Goal: Information Seeking & Learning: Learn about a topic

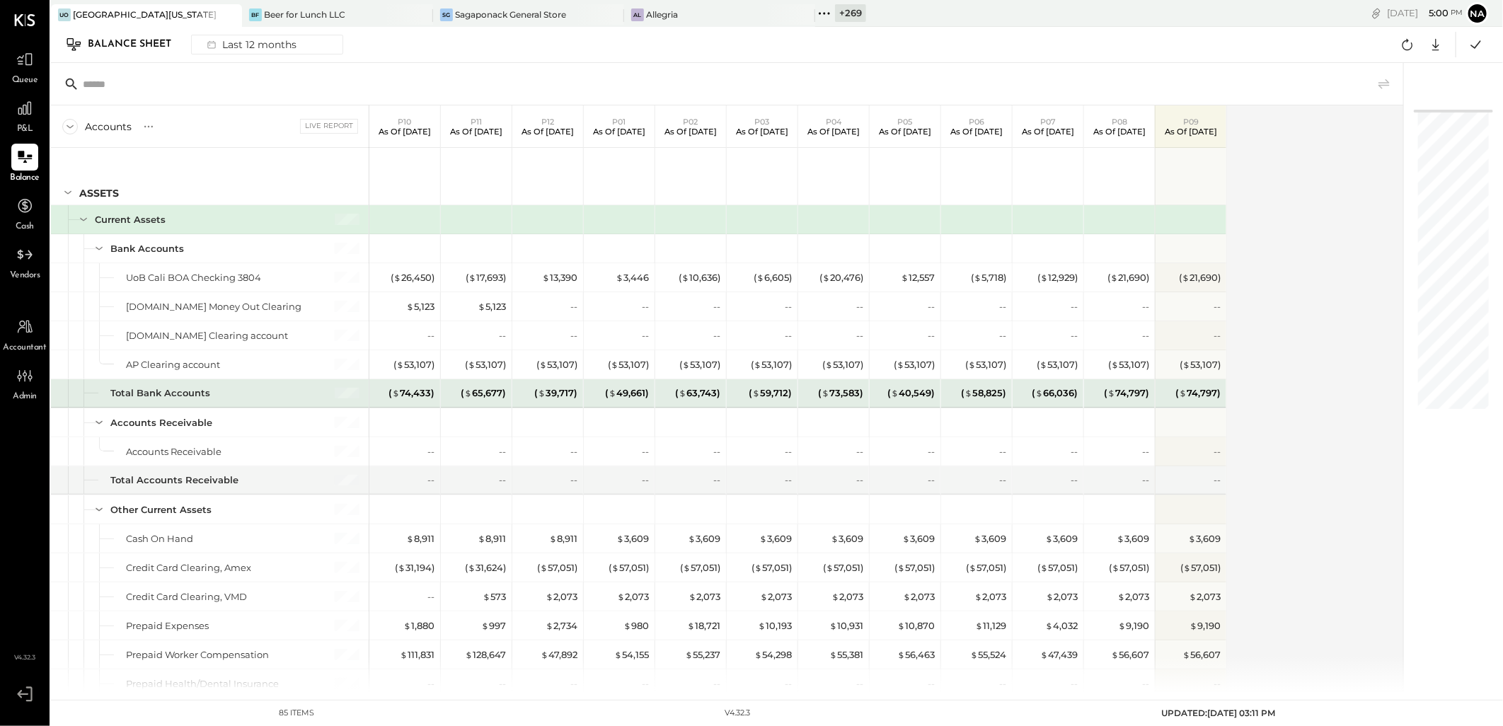
scroll to position [79, 0]
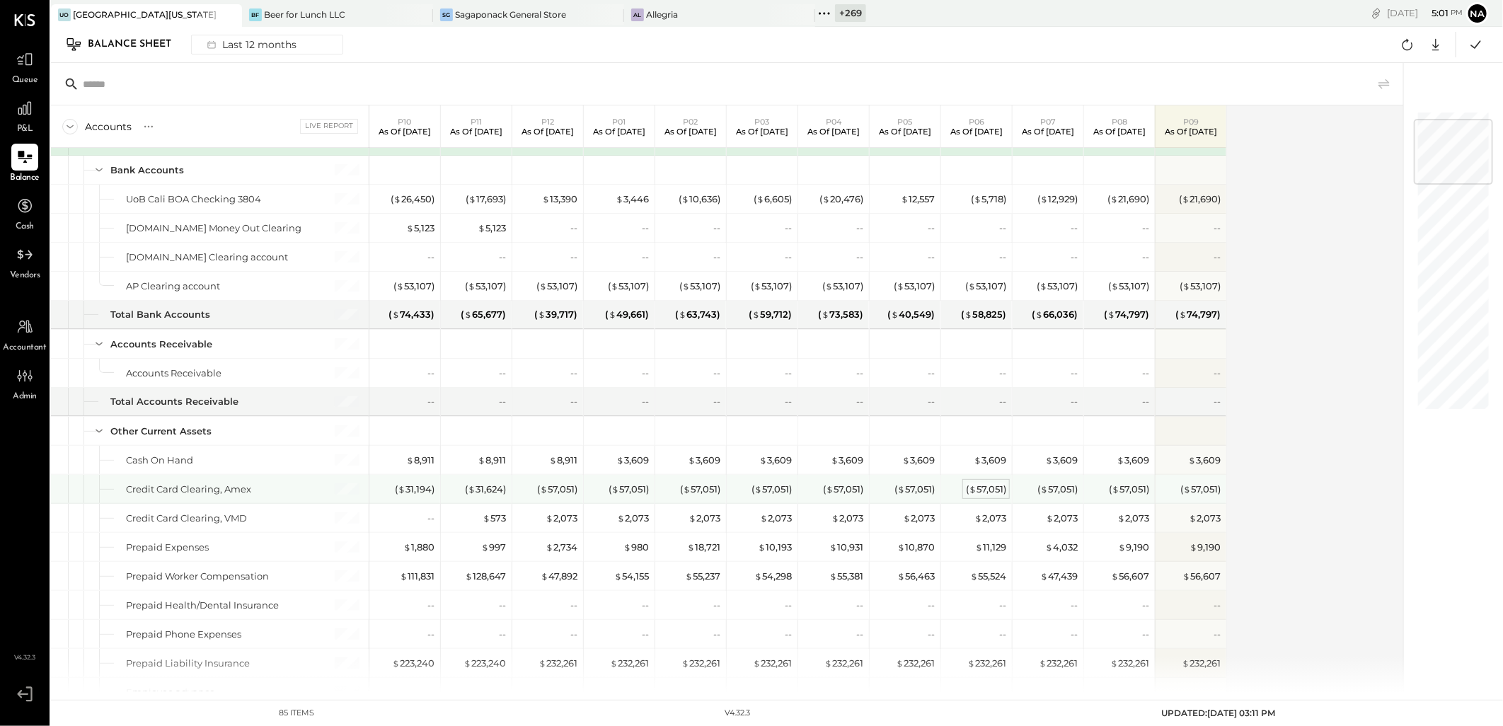
click at [985, 491] on div "( $ 57,051 )" at bounding box center [986, 489] width 40 height 13
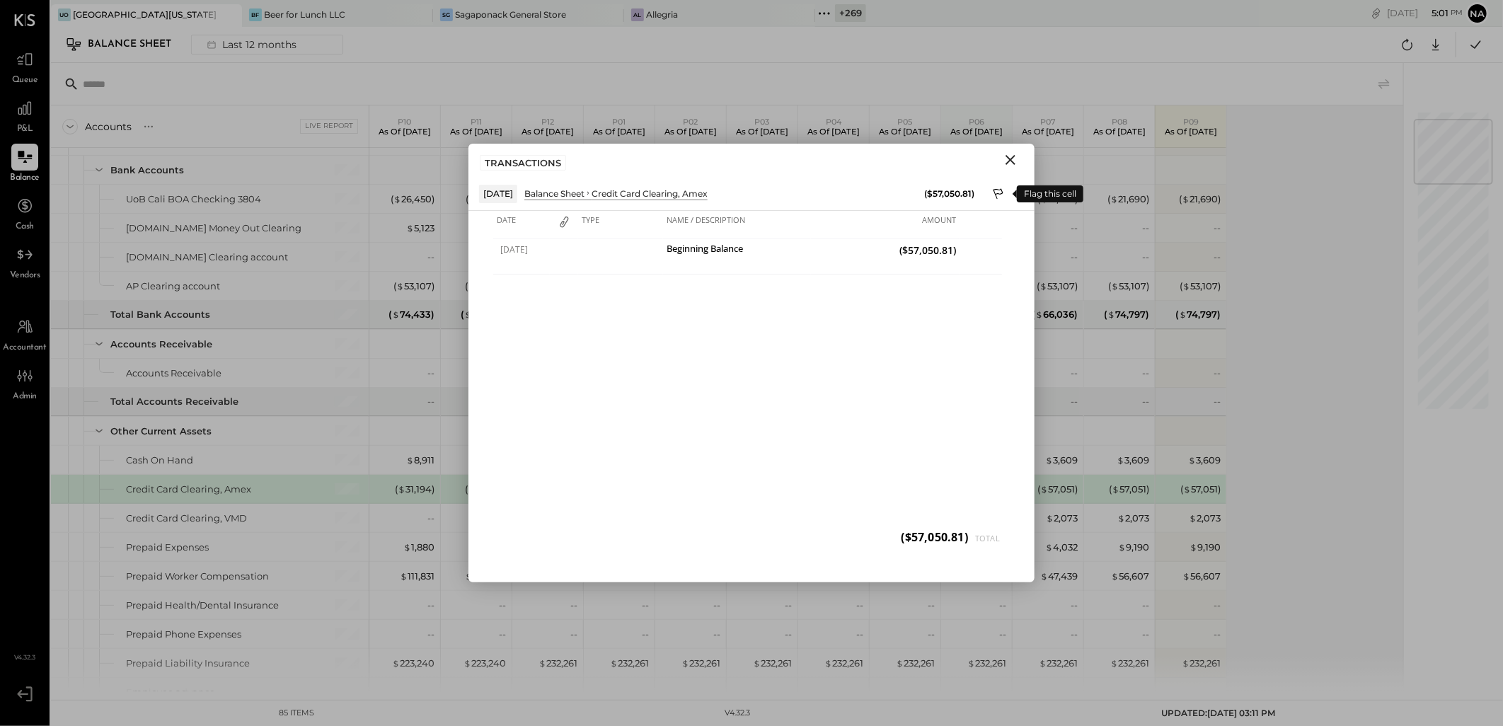
click at [996, 193] on icon at bounding box center [999, 195] width 13 height 17
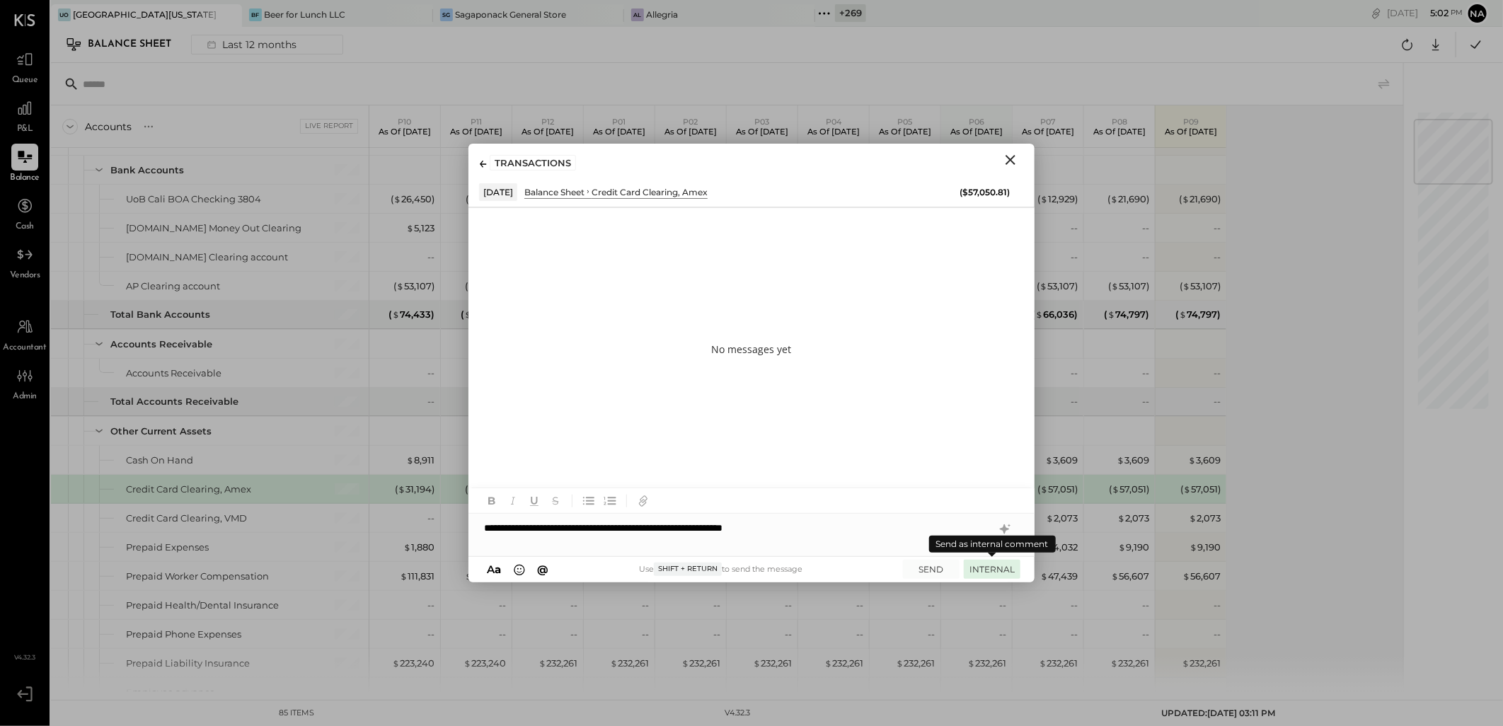
click at [993, 572] on button "INTERNAL" at bounding box center [992, 569] width 57 height 19
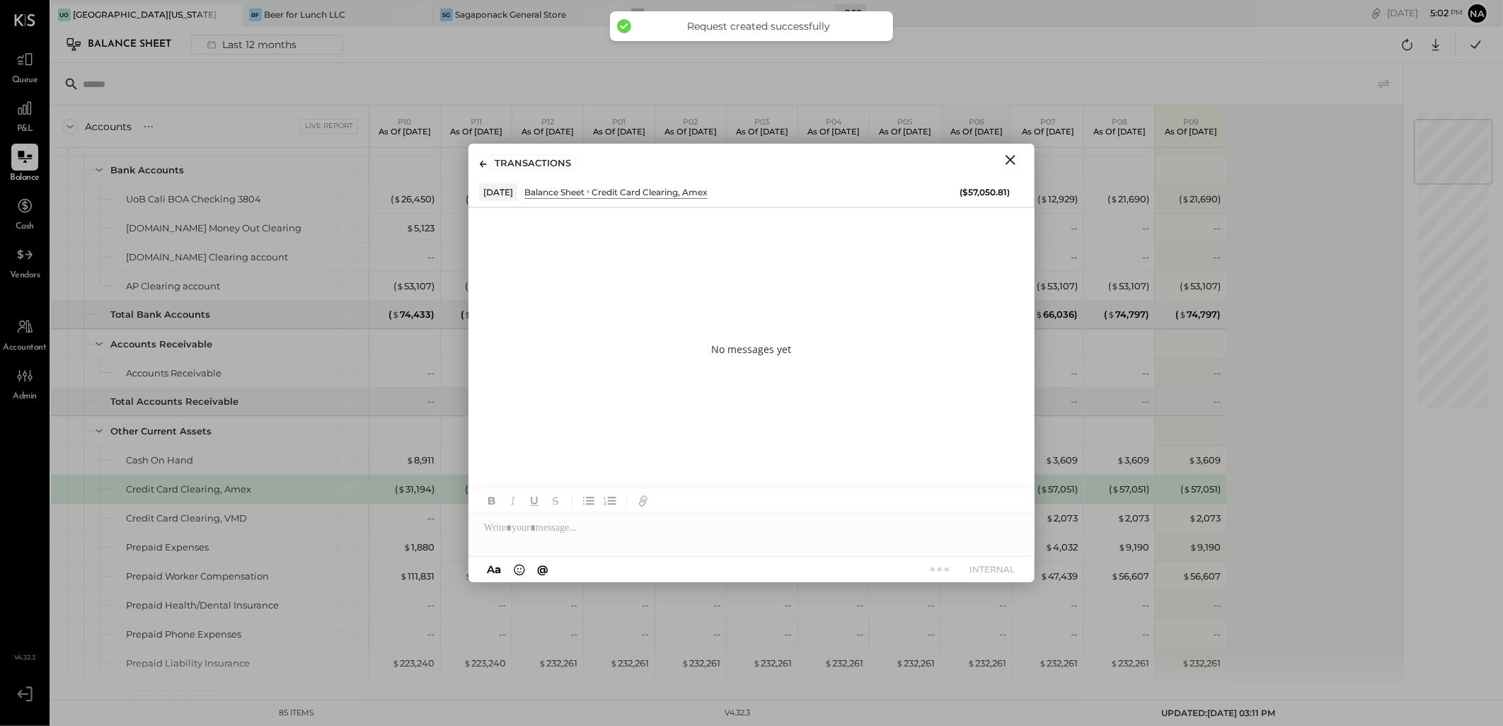
click at [1014, 158] on icon "Close" at bounding box center [1010, 159] width 17 height 17
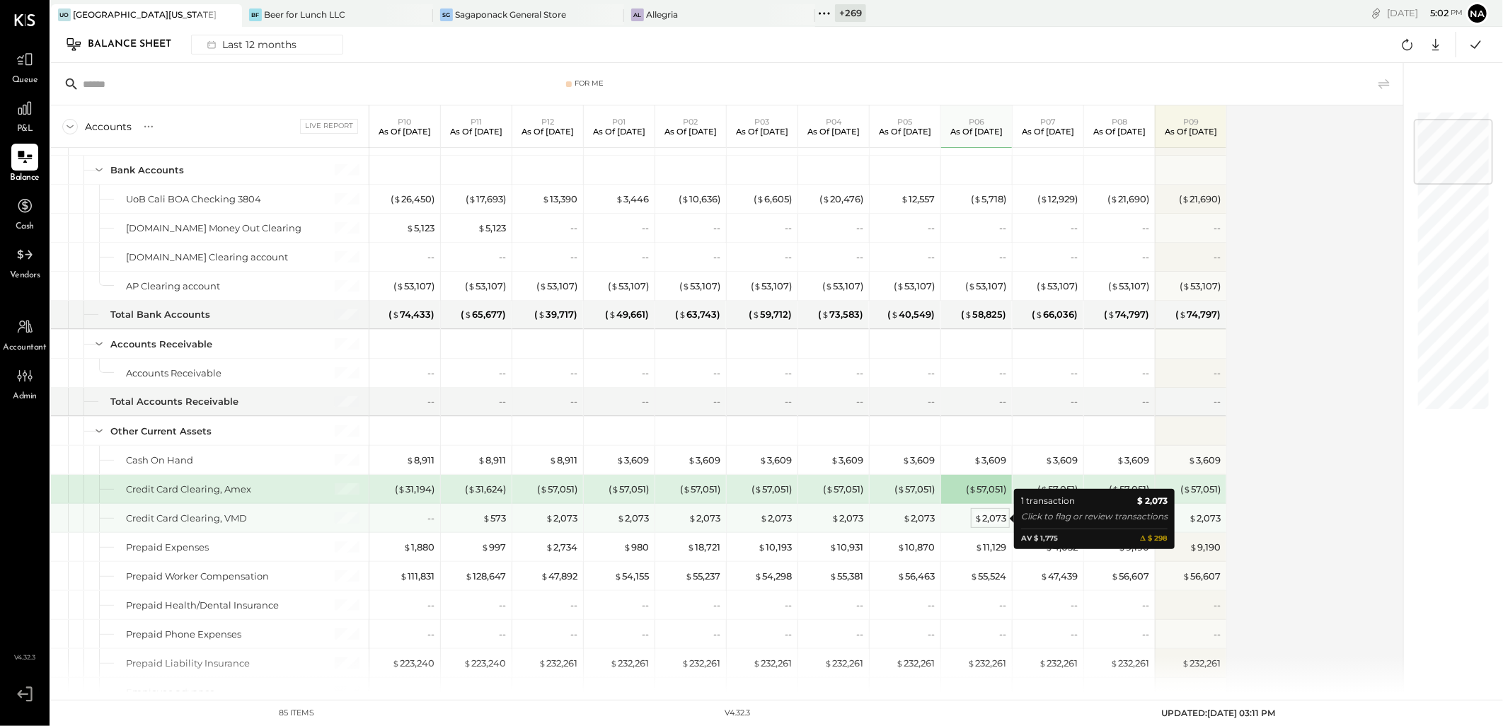
click at [994, 519] on div "$ 2,073" at bounding box center [990, 518] width 32 height 13
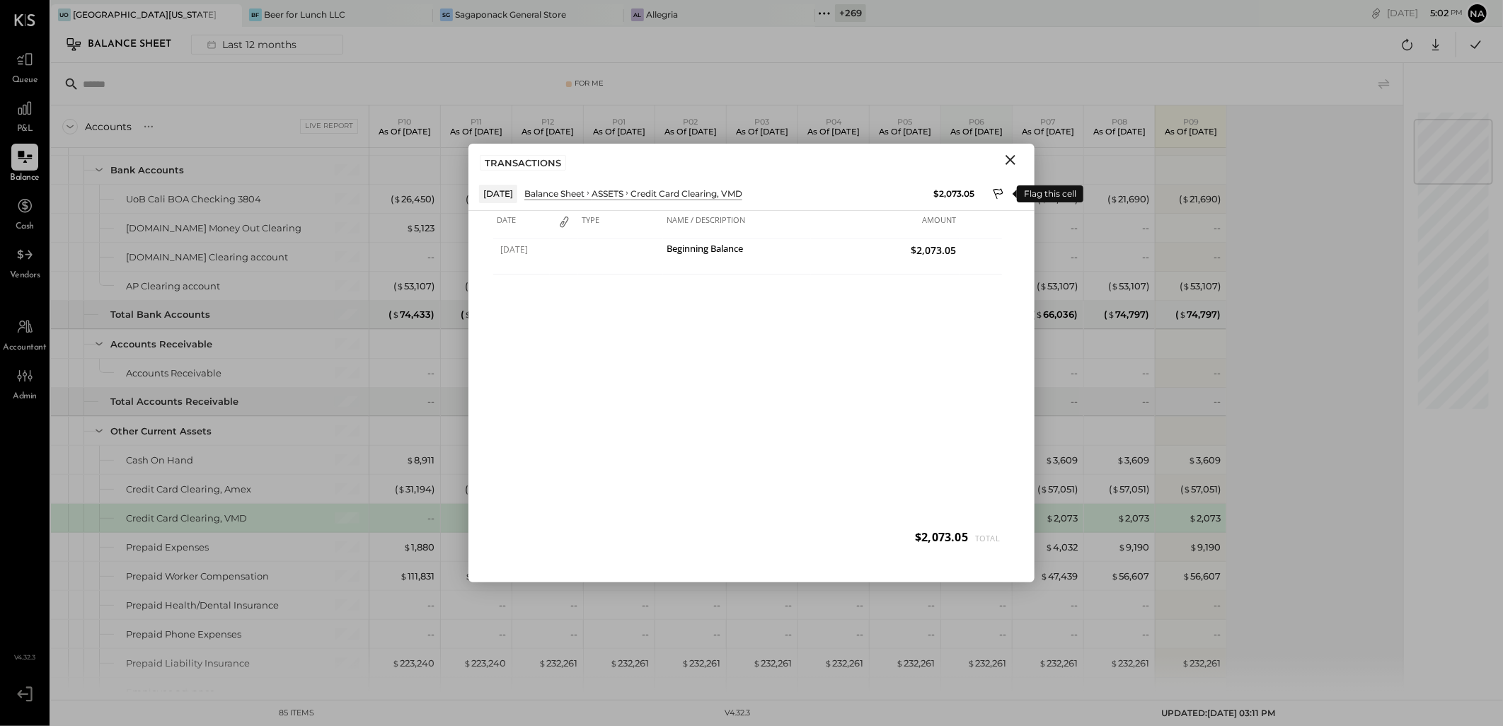
click at [1001, 193] on icon at bounding box center [999, 195] width 13 height 17
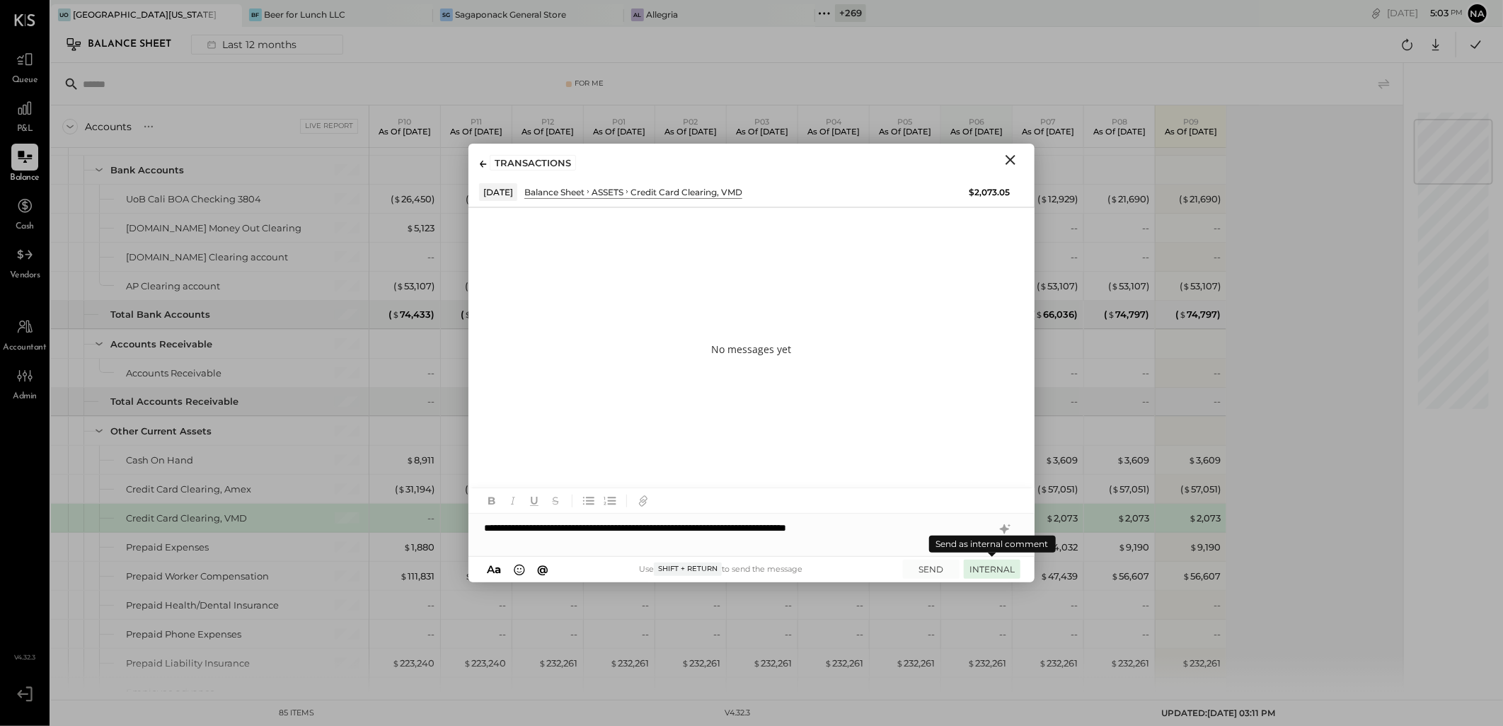
click at [993, 568] on button "INTERNAL" at bounding box center [992, 569] width 57 height 19
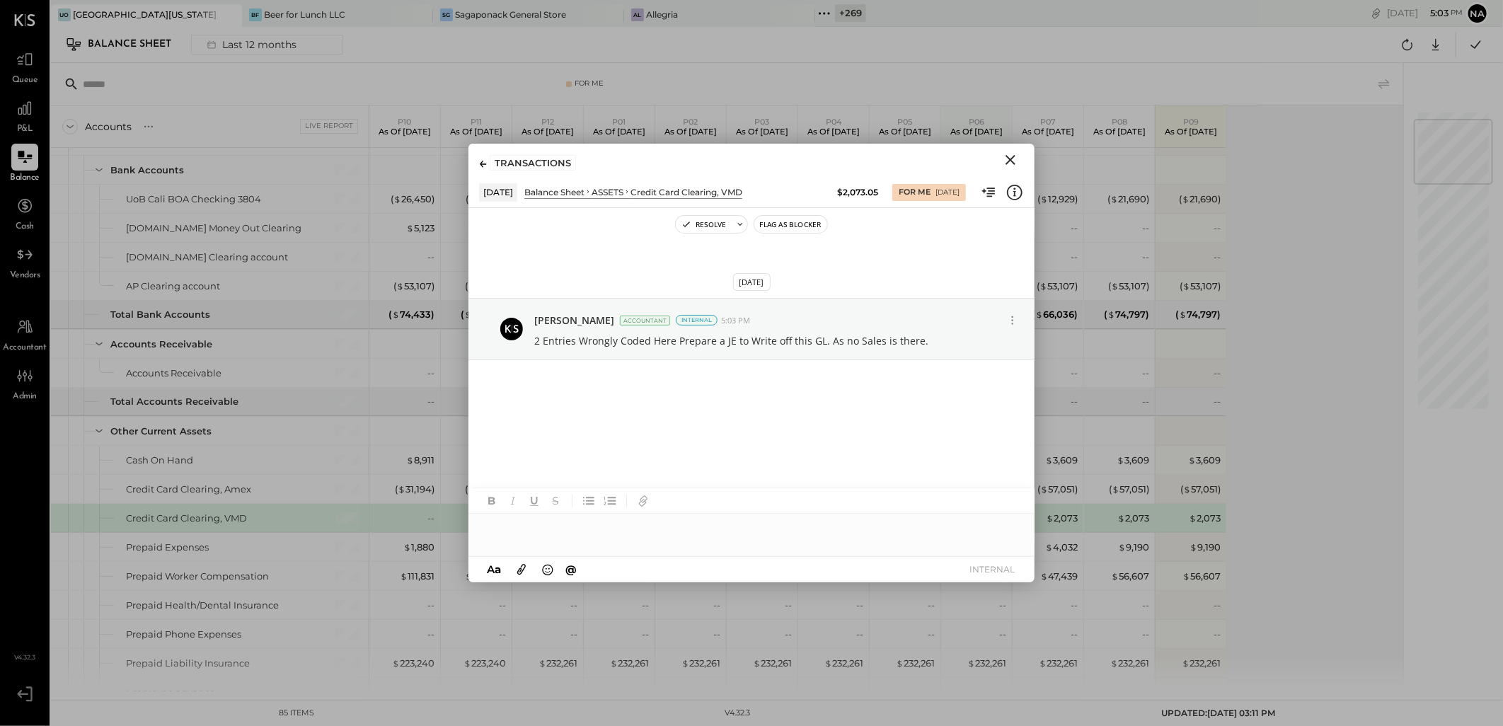
click at [1013, 161] on icon "Close" at bounding box center [1010, 160] width 10 height 10
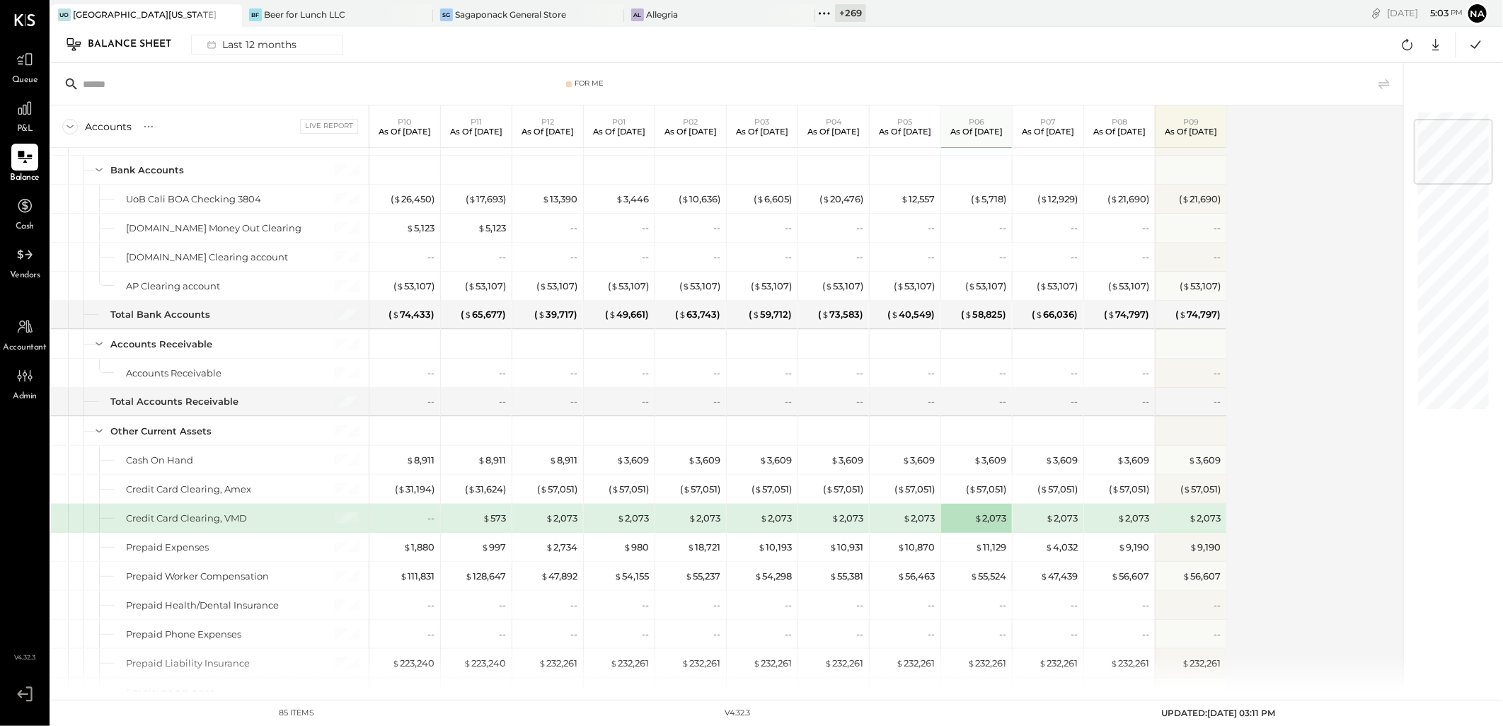
click at [1317, 490] on div "Accounts S GL Live Report P10 As of [DATE] P11 As of [DATE] P12 As of [DATE] P0…" at bounding box center [728, 398] width 1354 height 586
click at [1270, 483] on div "Accounts S GL Live Report P10 As of [DATE] P11 As of [DATE] P12 As of [DATE] P0…" at bounding box center [728, 398] width 1354 height 586
click at [968, 548] on div "$ 11,129" at bounding box center [978, 547] width 57 height 13
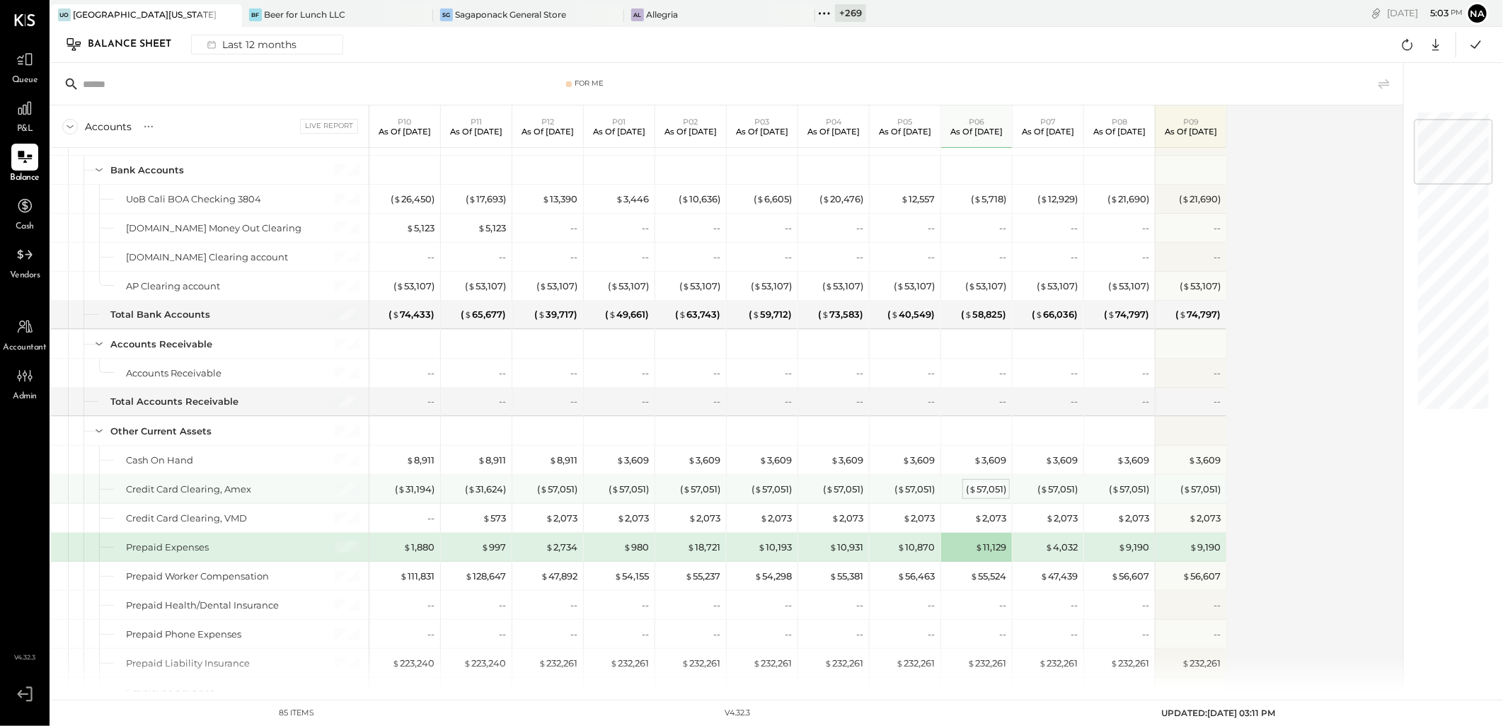
click at [967, 490] on div "( $ 57,051 )" at bounding box center [986, 489] width 40 height 13
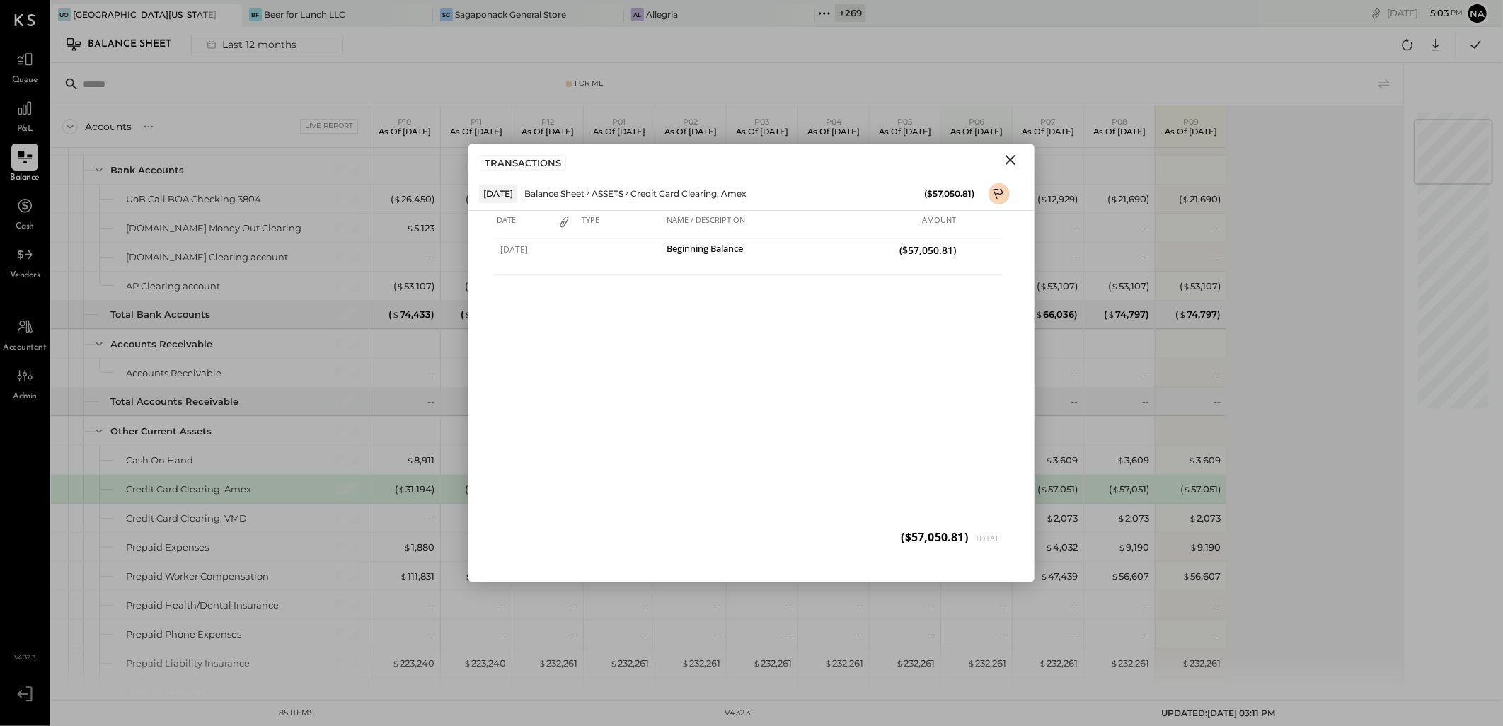
click at [1010, 159] on icon "Close" at bounding box center [1010, 160] width 10 height 10
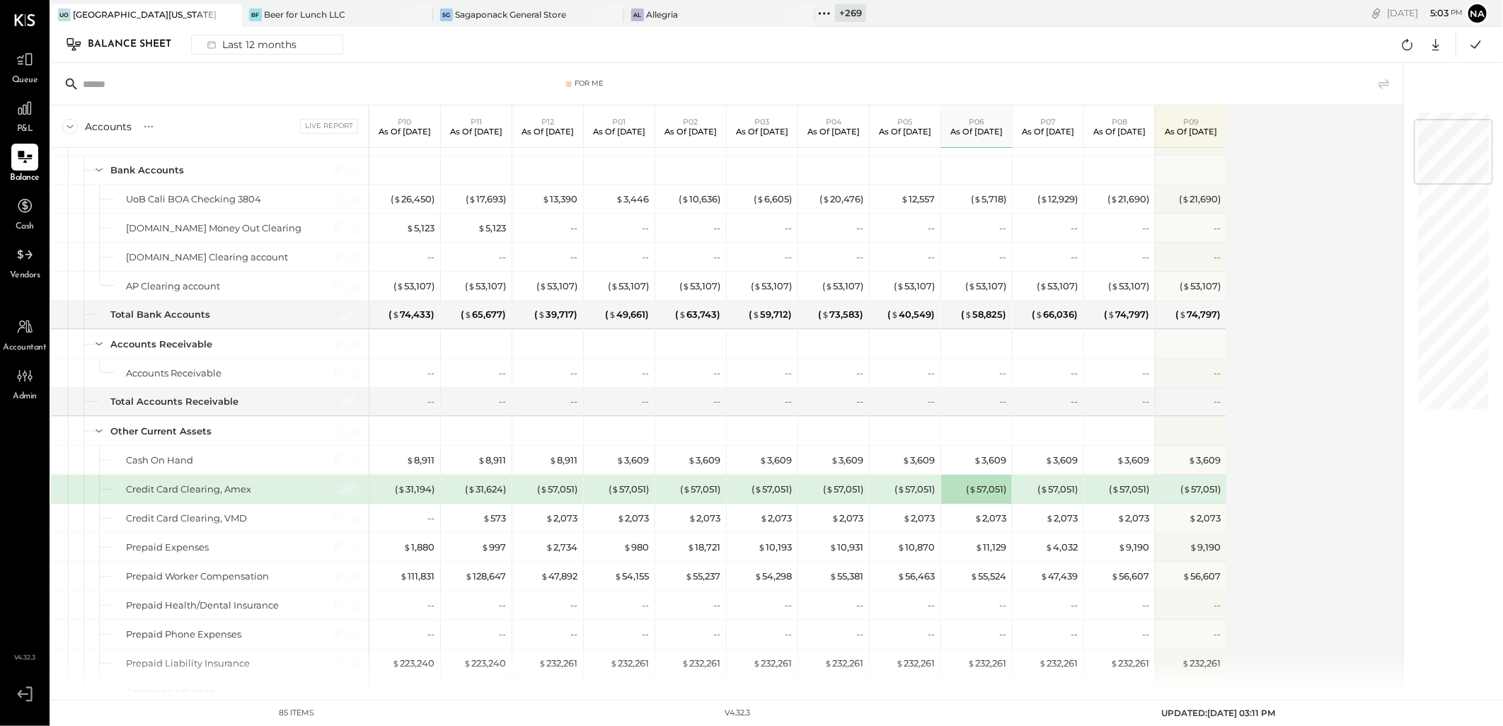
click at [1312, 454] on div "Accounts S GL Live Report P10 As of [DATE] P11 As of [DATE] P12 As of [DATE] P0…" at bounding box center [728, 398] width 1354 height 586
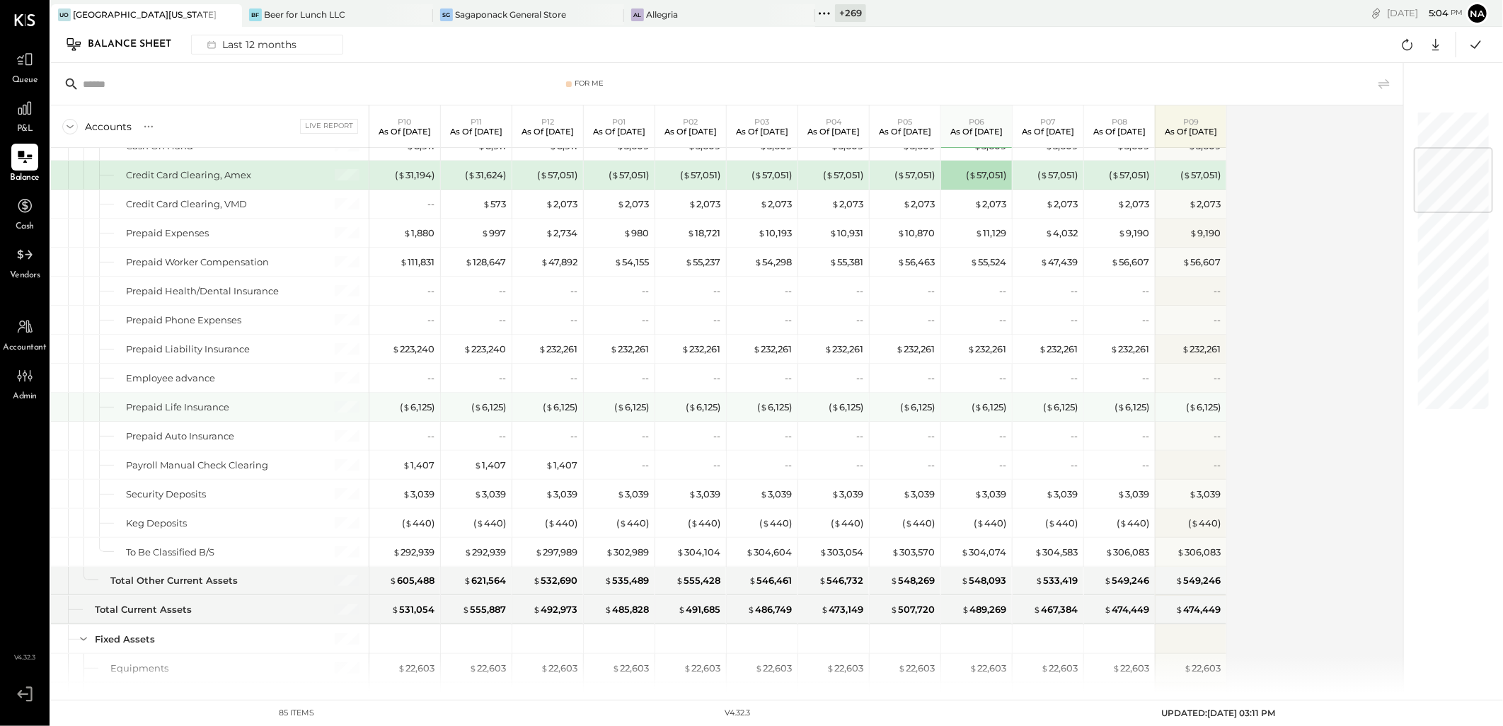
scroll to position [314, 0]
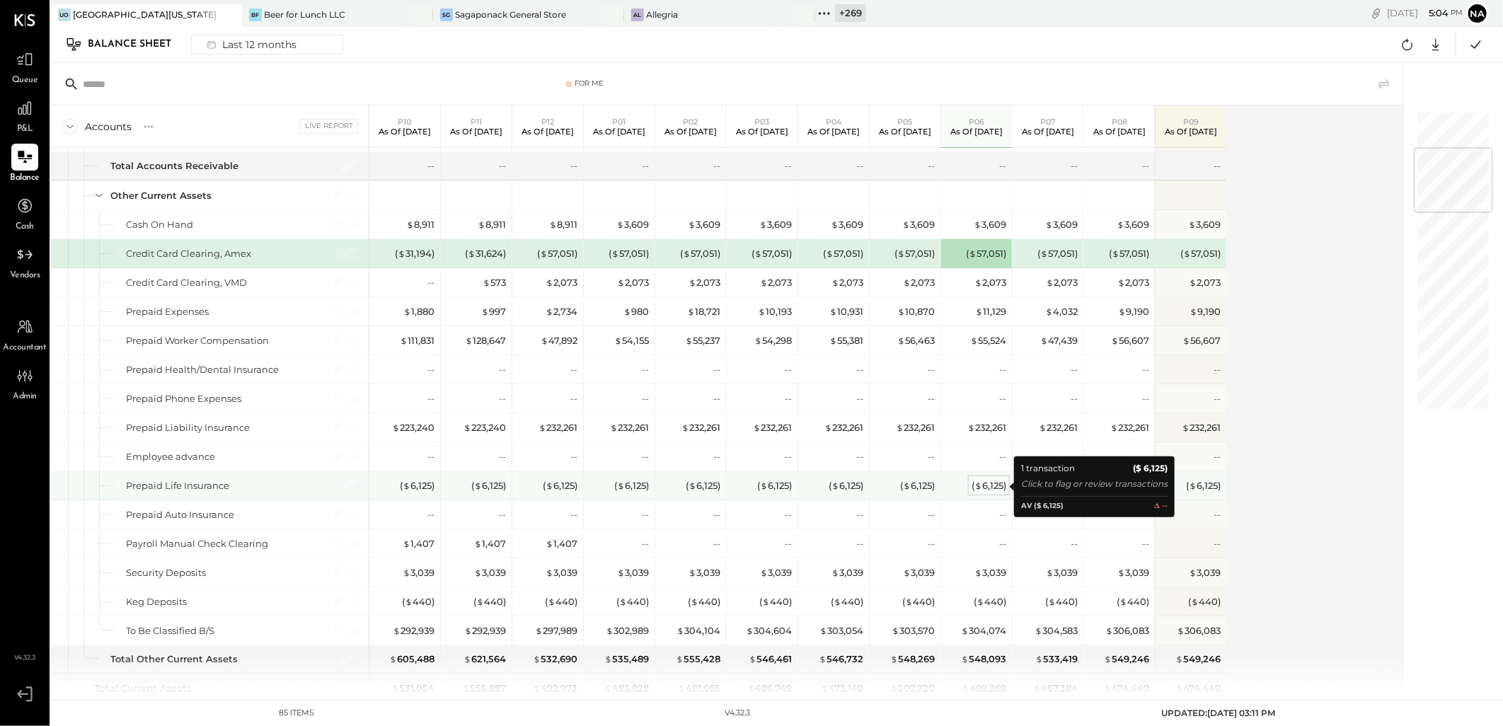
click at [998, 486] on div "( $ 6,125 )" at bounding box center [989, 485] width 35 height 13
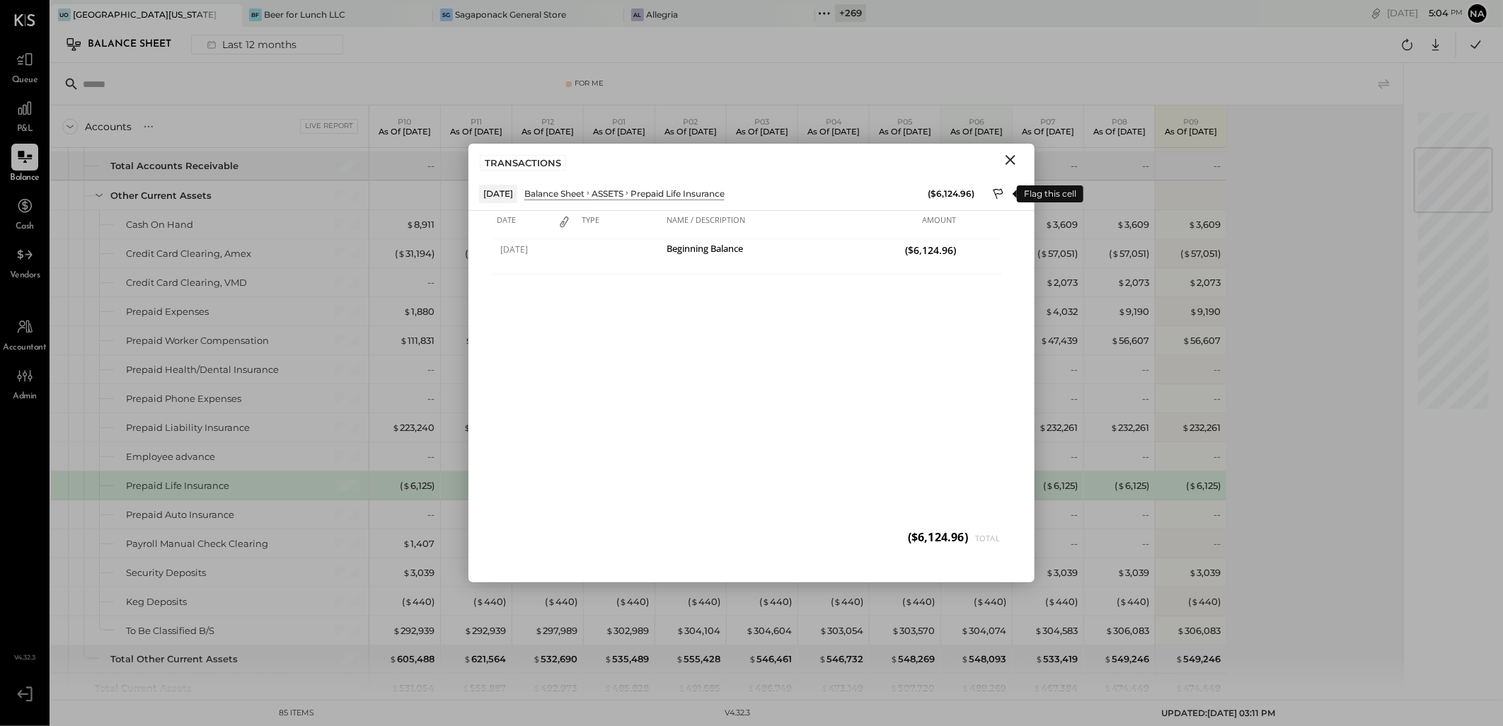
click at [995, 189] on icon at bounding box center [998, 193] width 10 height 11
click at [825, 526] on div at bounding box center [751, 528] width 566 height 28
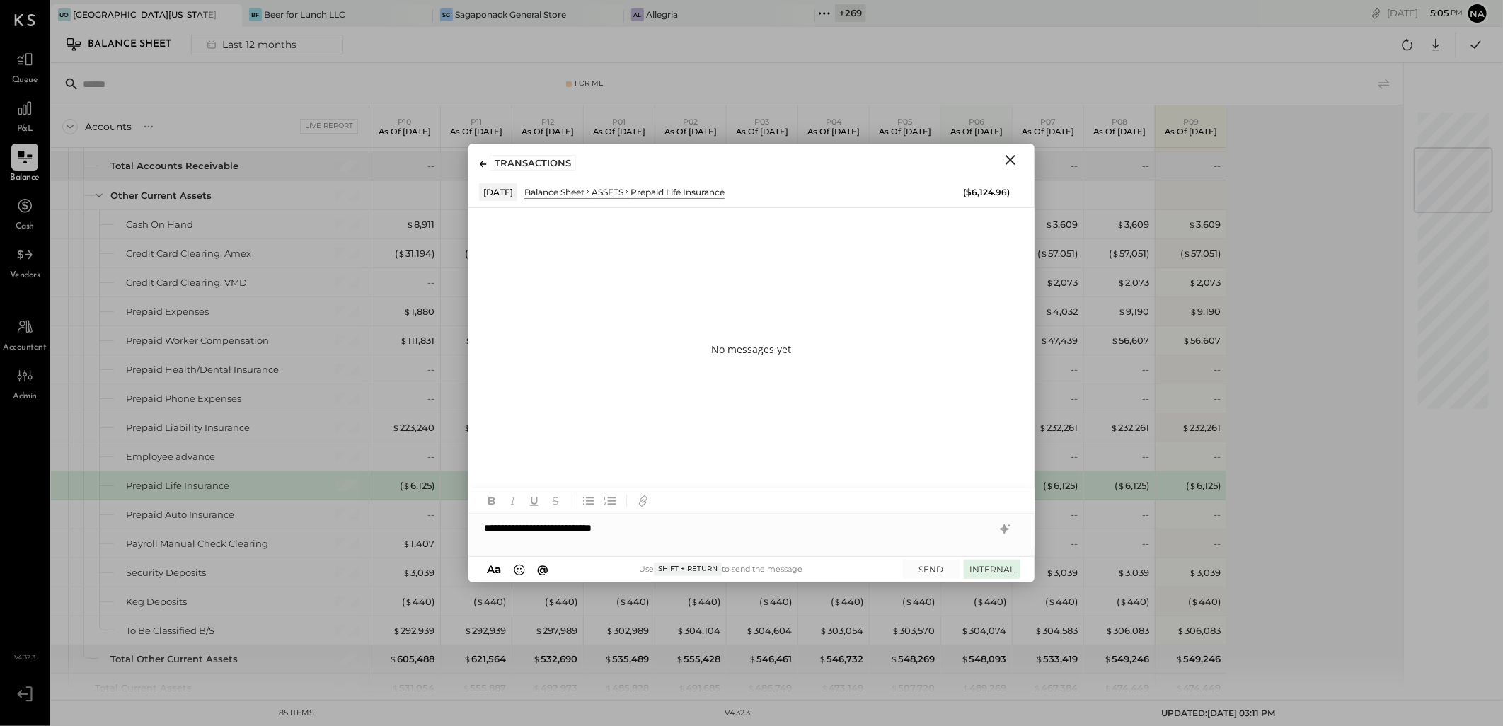
click at [987, 571] on button "INTERNAL" at bounding box center [992, 569] width 57 height 19
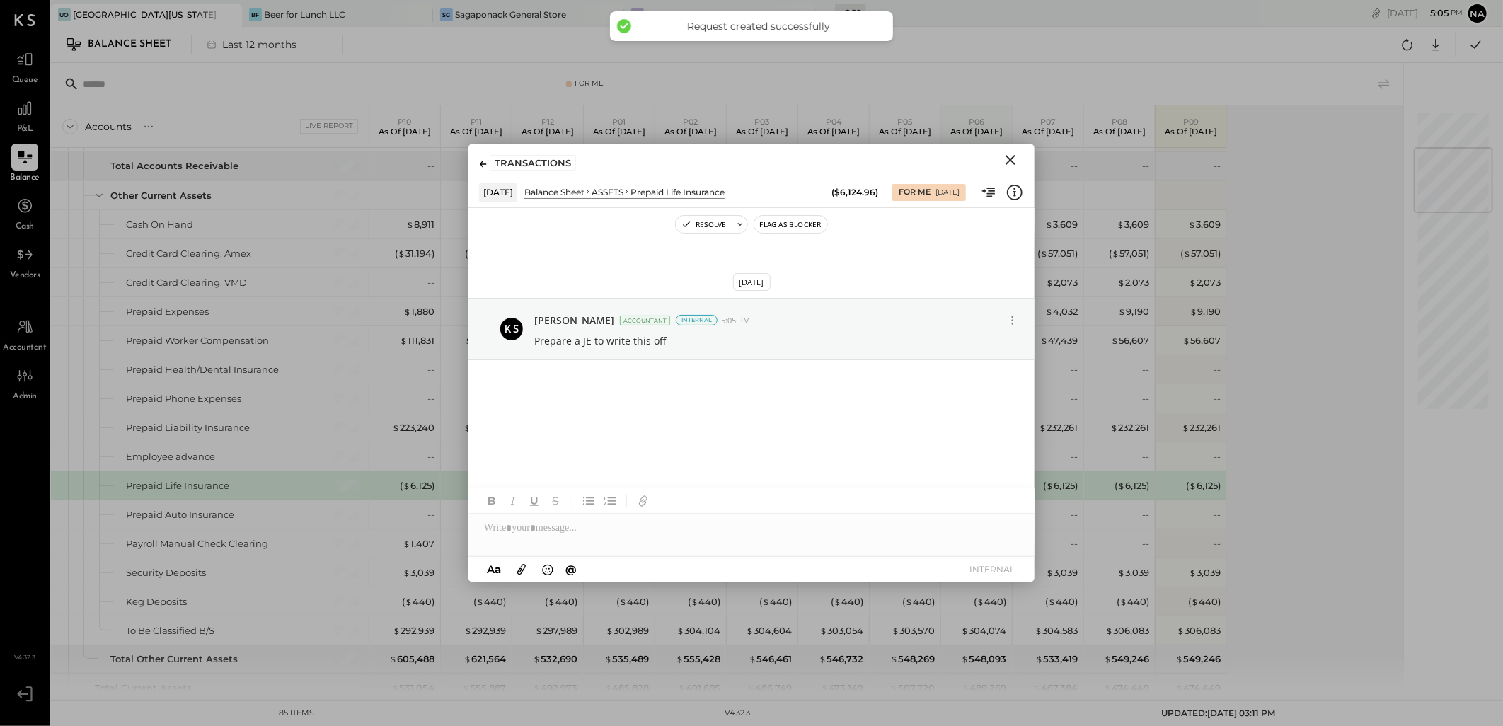
click at [1006, 161] on icon "Close" at bounding box center [1010, 159] width 17 height 17
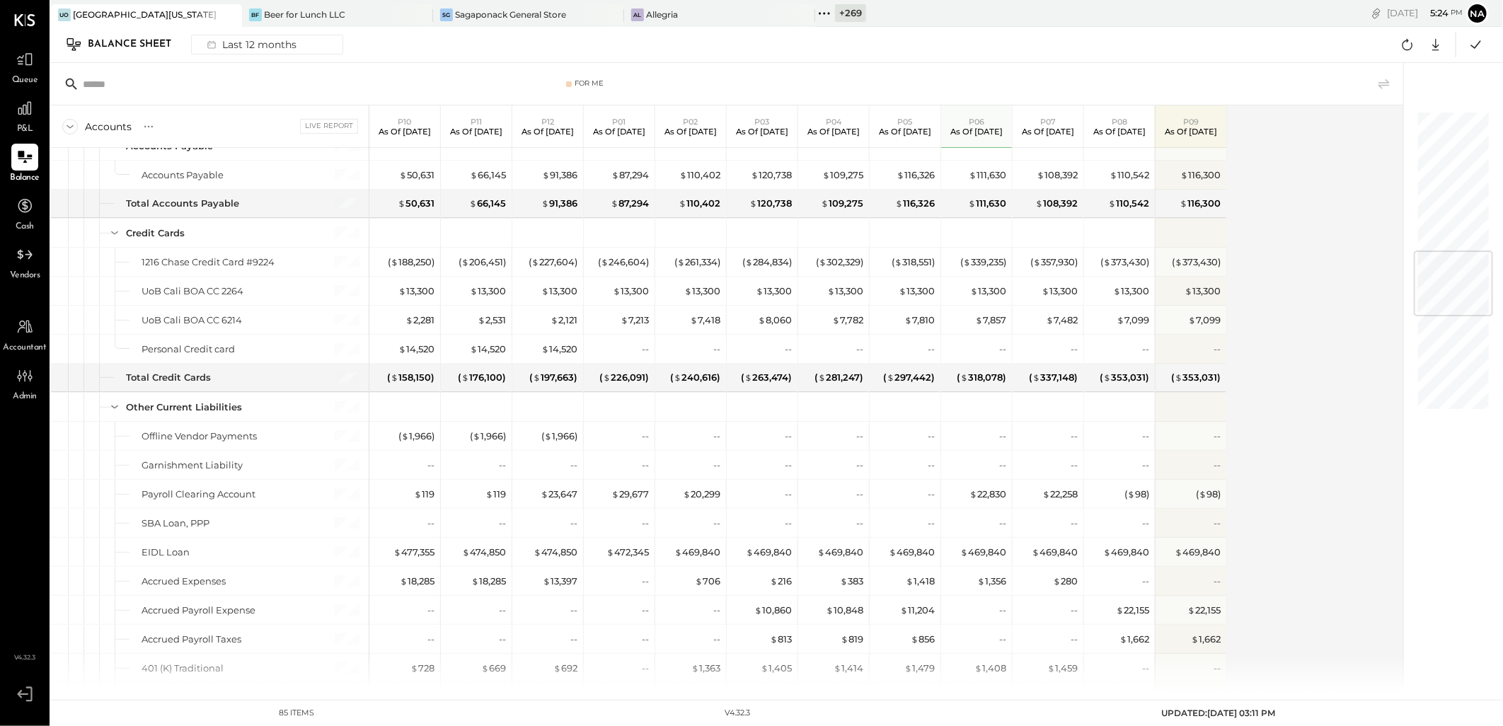
scroll to position [860, 0]
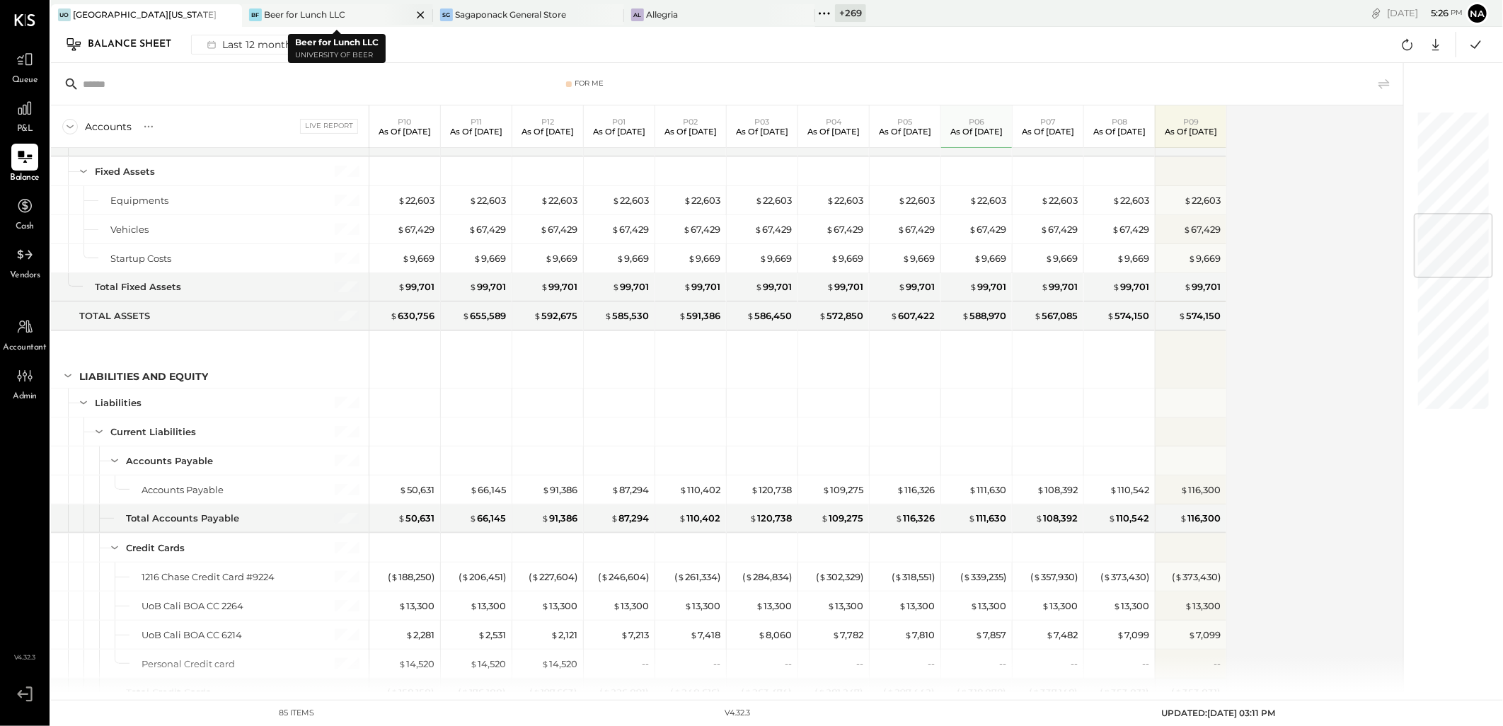
click at [420, 16] on icon at bounding box center [421, 14] width 18 height 17
click at [642, 16] on icon at bounding box center [633, 13] width 18 height 18
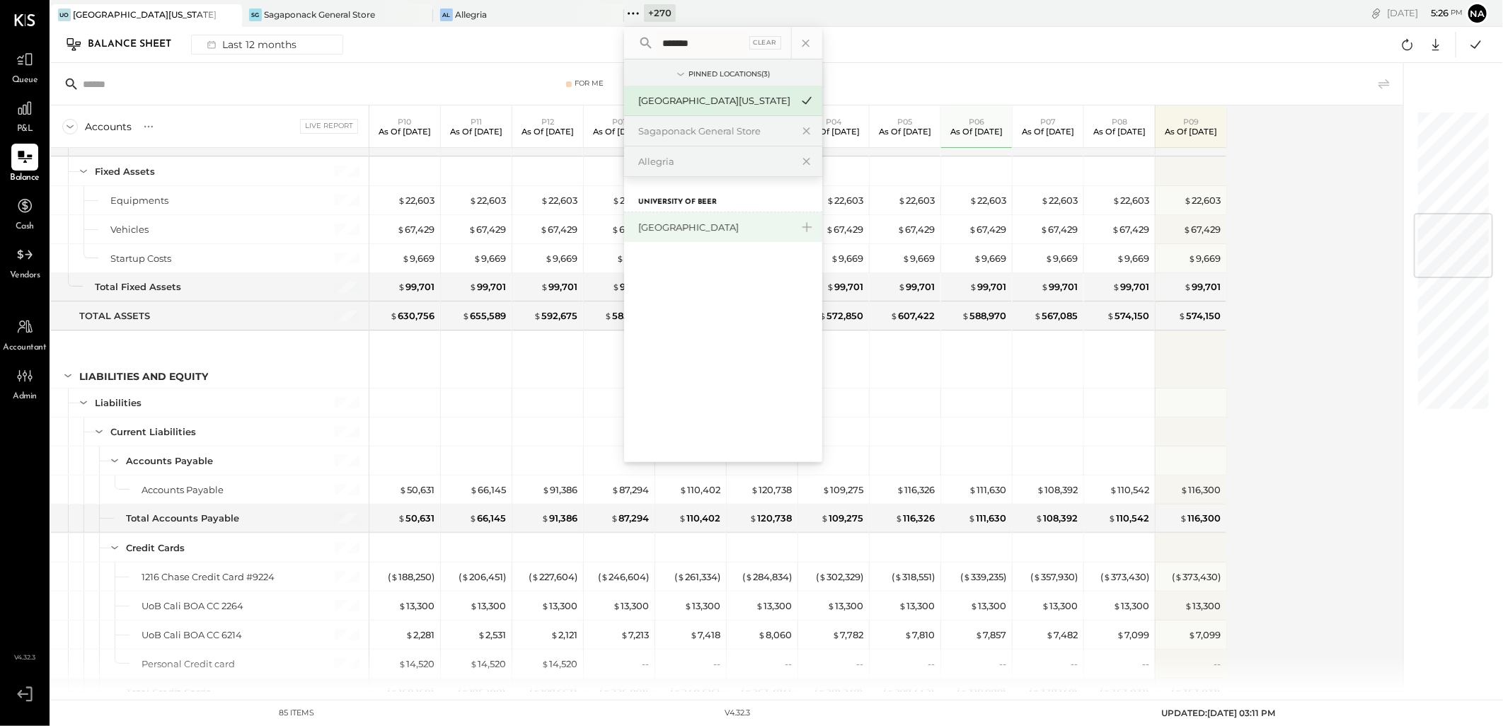
type input "*******"
click at [747, 229] on div "[GEOGRAPHIC_DATA]" at bounding box center [714, 227] width 153 height 13
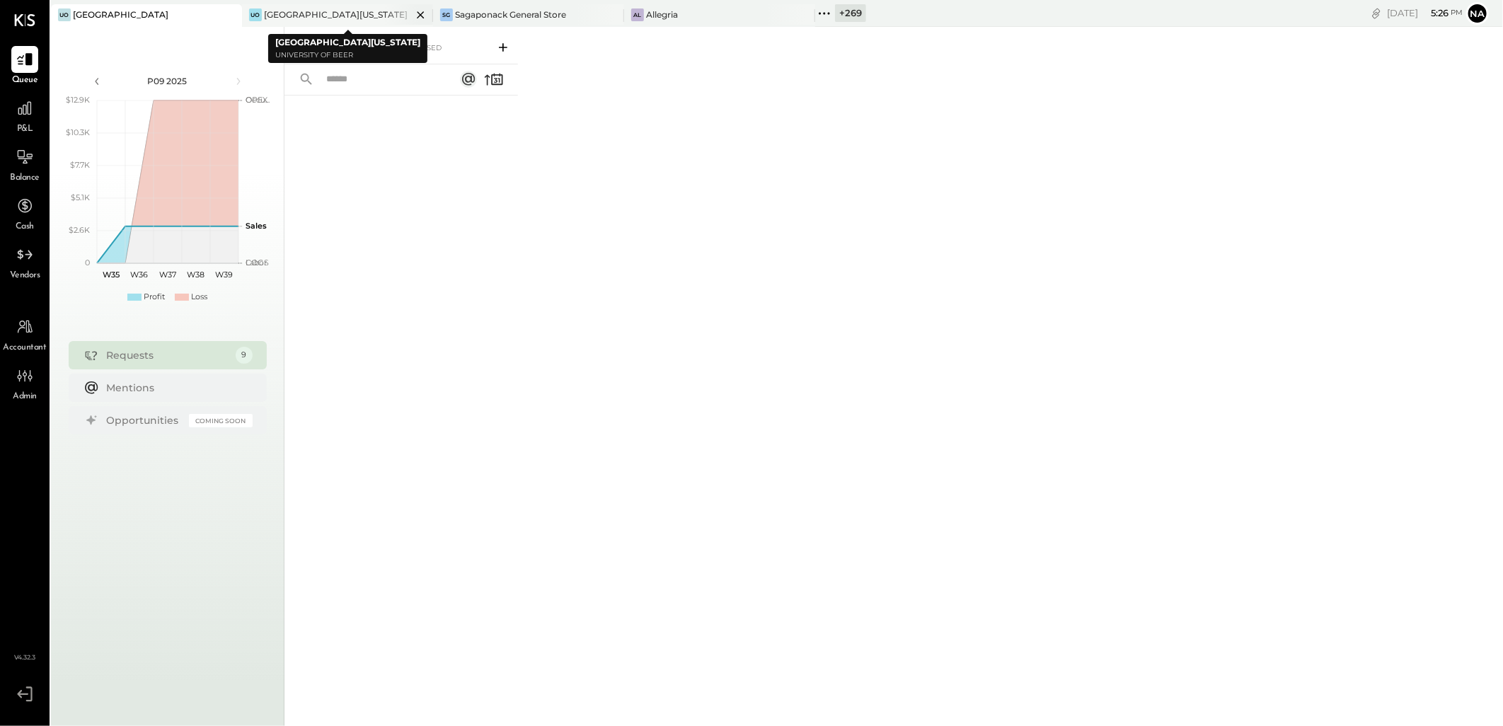
click at [419, 16] on icon at bounding box center [420, 14] width 7 height 7
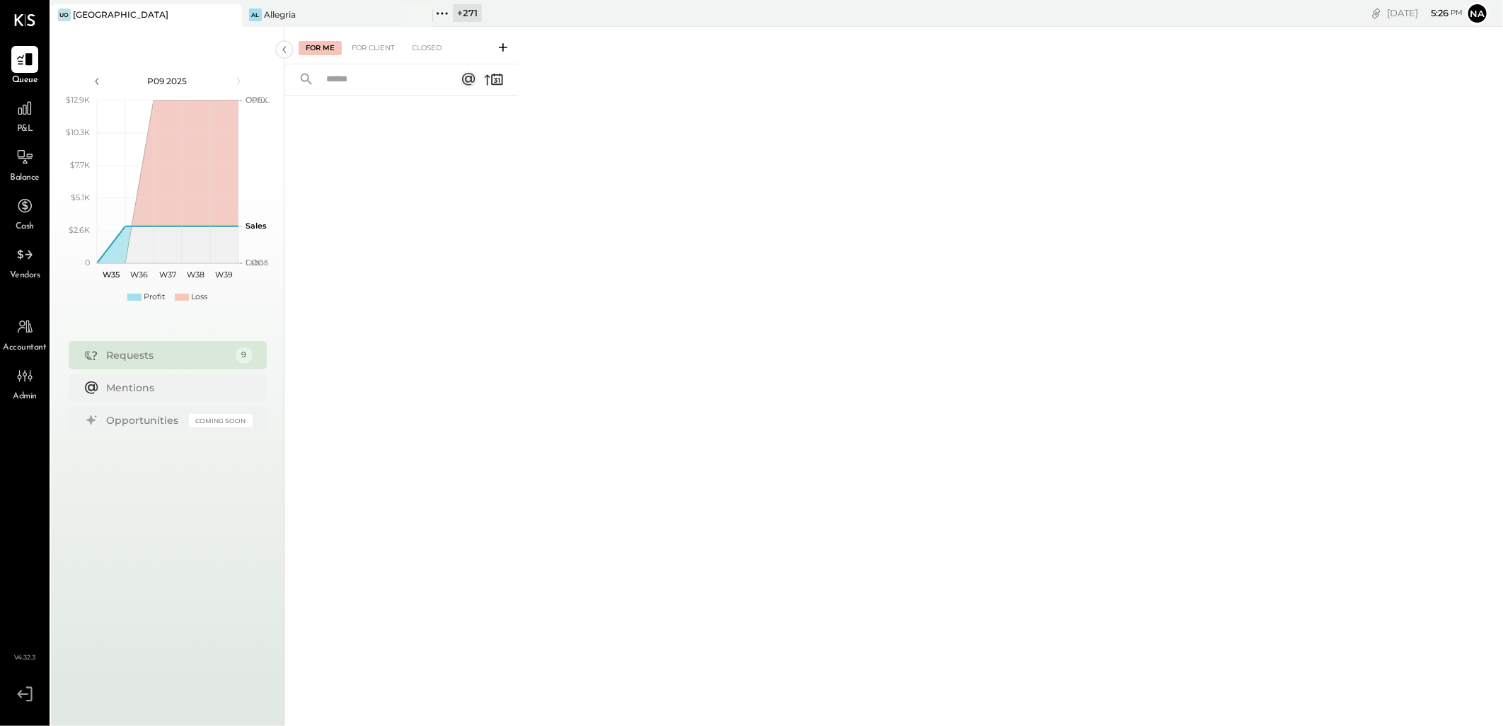
click at [419, 16] on icon at bounding box center [420, 14] width 7 height 7
click at [13, 112] on div at bounding box center [24, 108] width 27 height 27
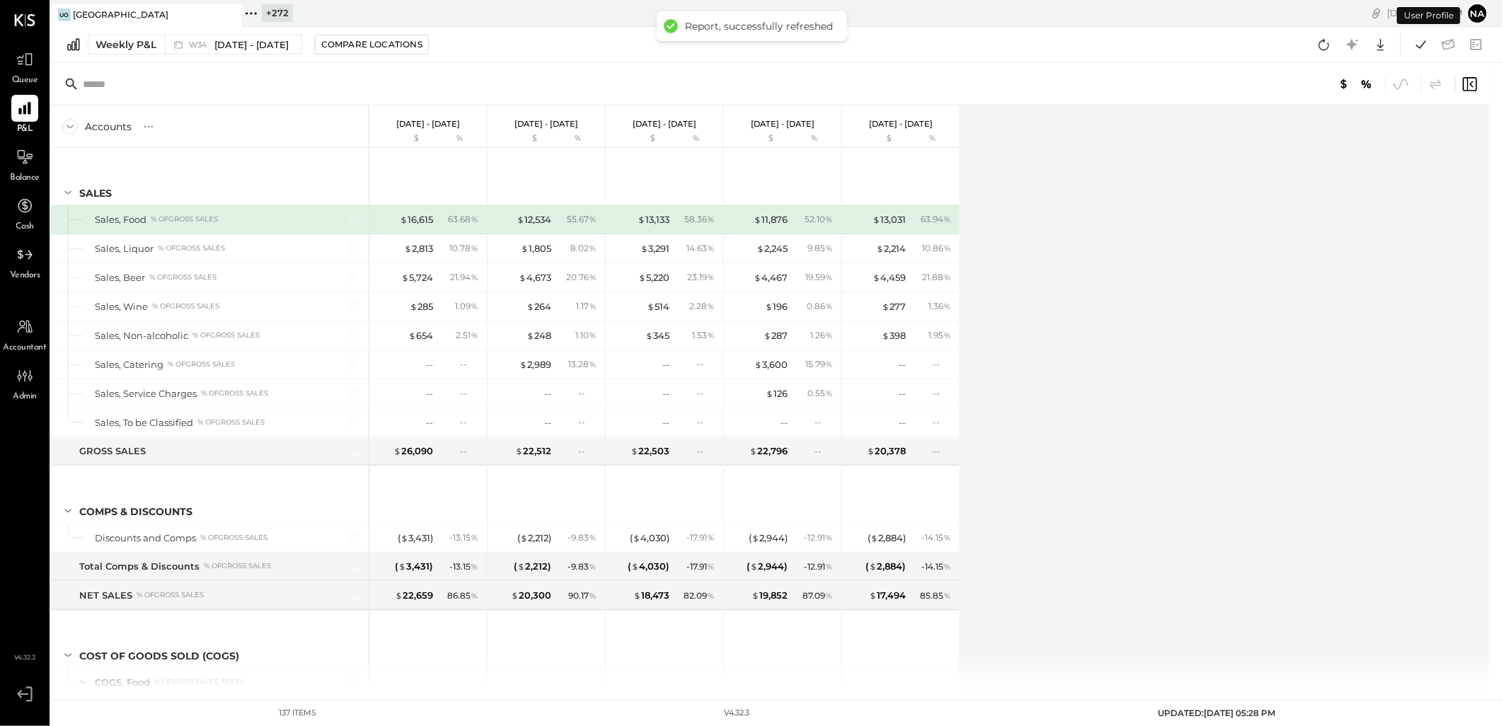
click at [123, 55] on div "Weekly P&L W34 [DATE] - [DATE] Compare Locations Google Sheets Excel" at bounding box center [777, 45] width 1452 height 36
click at [125, 50] on div "Weekly P&L" at bounding box center [126, 45] width 61 height 14
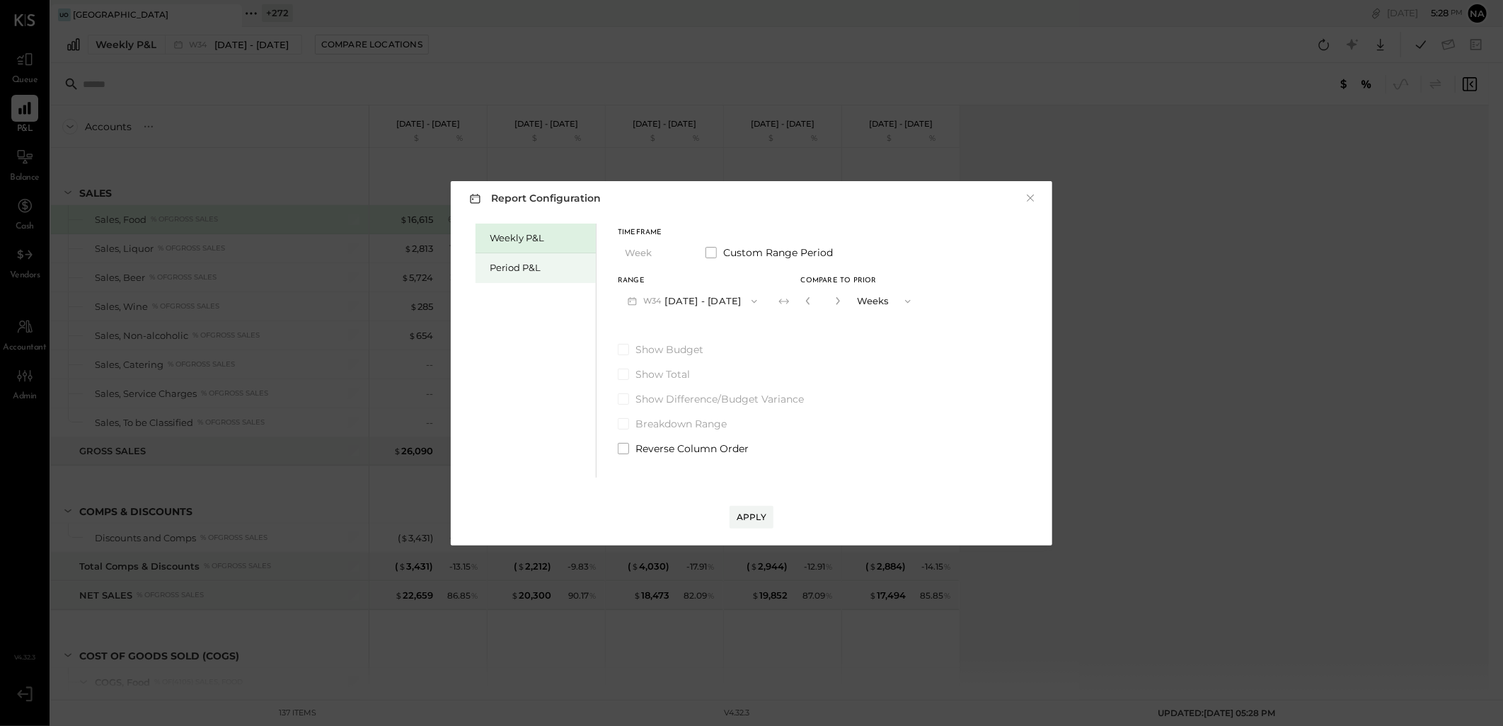
click at [538, 261] on div "Period P&L" at bounding box center [539, 267] width 99 height 13
click at [725, 299] on button "P09 [DATE] - [DATE]" at bounding box center [691, 301] width 147 height 26
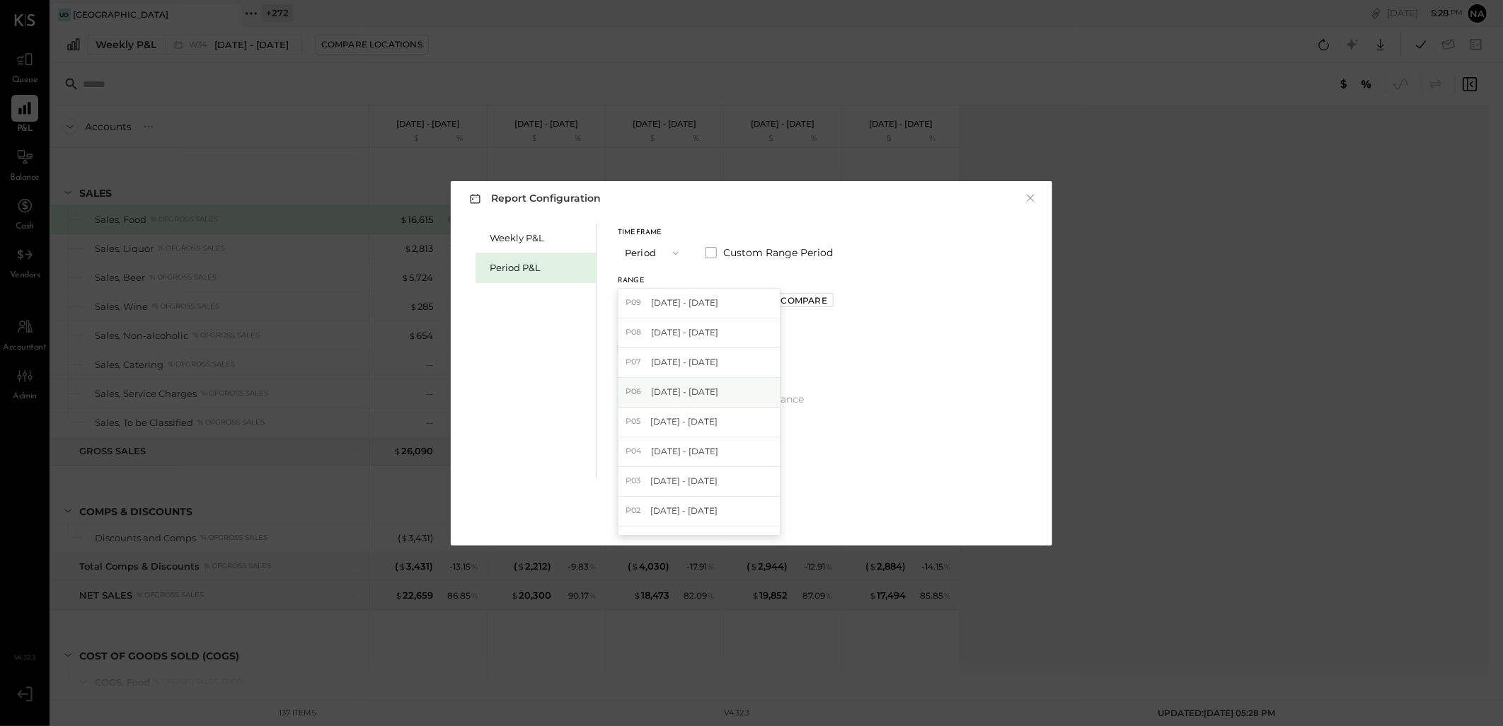
click at [749, 394] on div "P06 [DATE] - [DATE]" at bounding box center [698, 393] width 161 height 30
click at [827, 304] on div "Compare" at bounding box center [804, 300] width 46 height 12
click at [840, 302] on icon "button" at bounding box center [835, 300] width 8 height 8
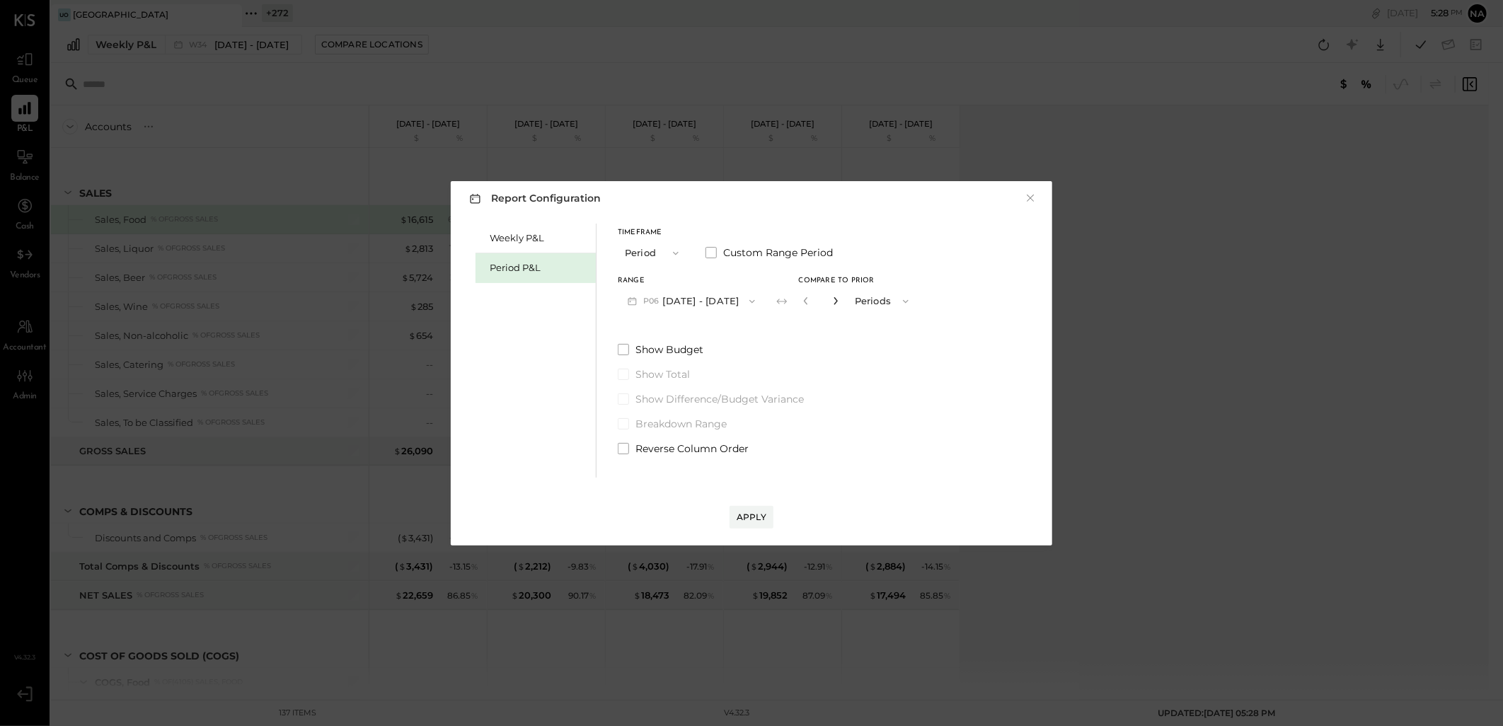
click at [840, 302] on icon "button" at bounding box center [835, 300] width 8 height 8
type input "*"
click at [742, 508] on button "Apply" at bounding box center [752, 517] width 44 height 23
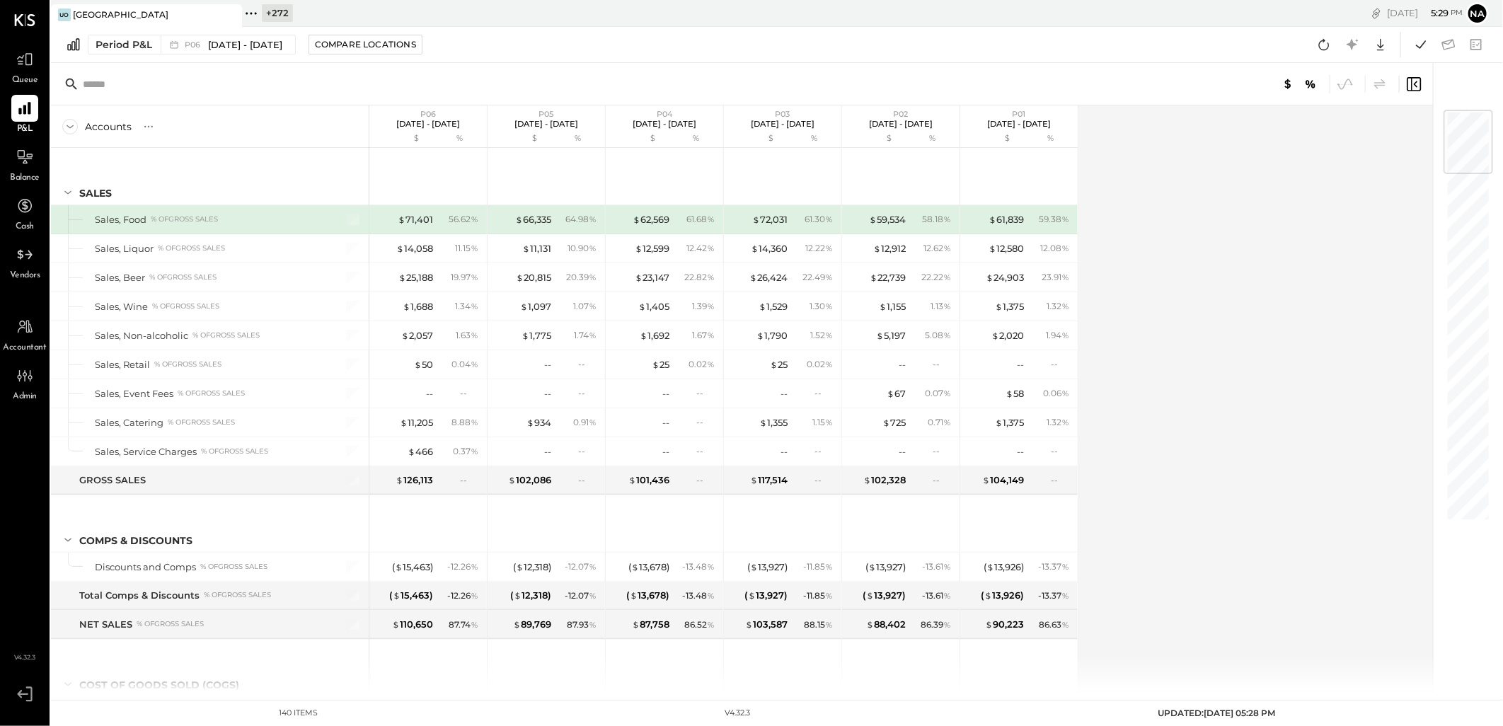
click at [1305, 82] on icon at bounding box center [1310, 84] width 17 height 17
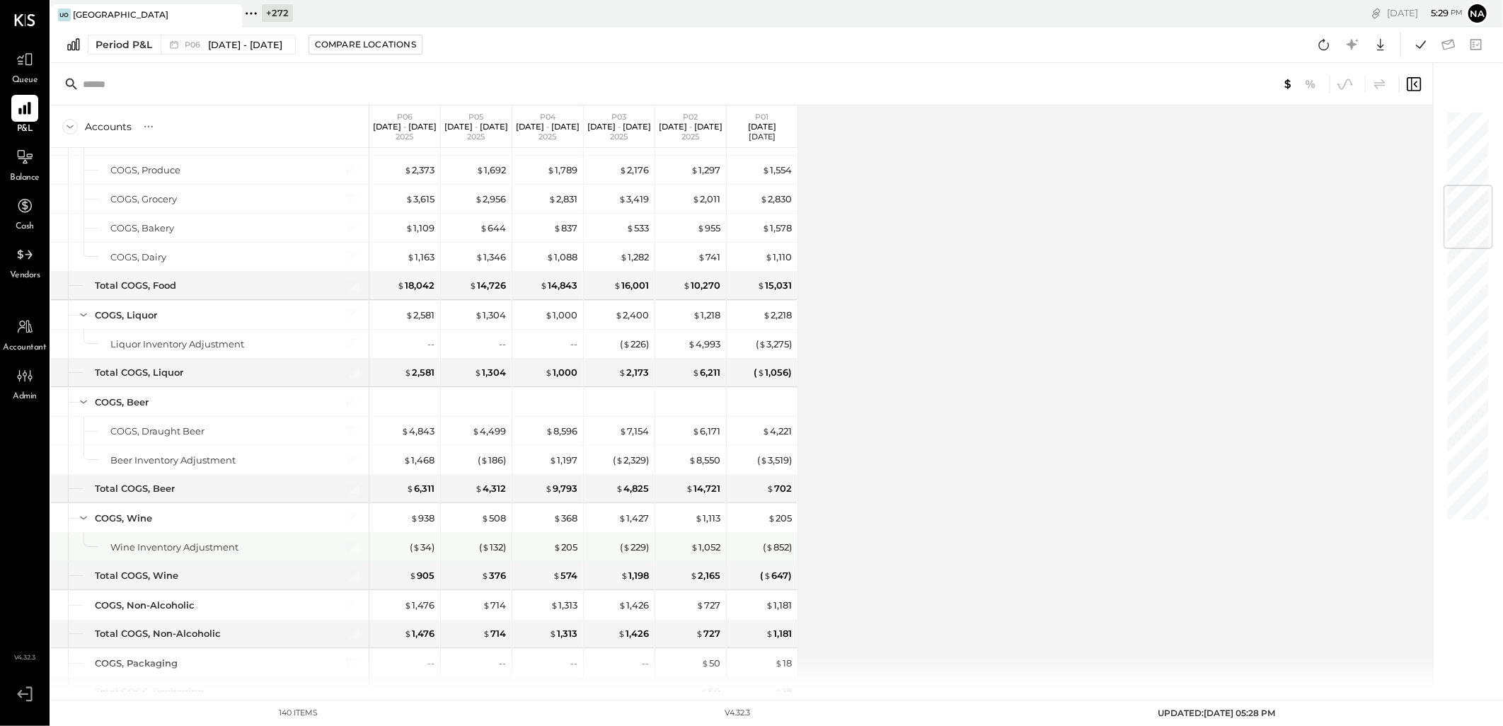
scroll to position [550, 0]
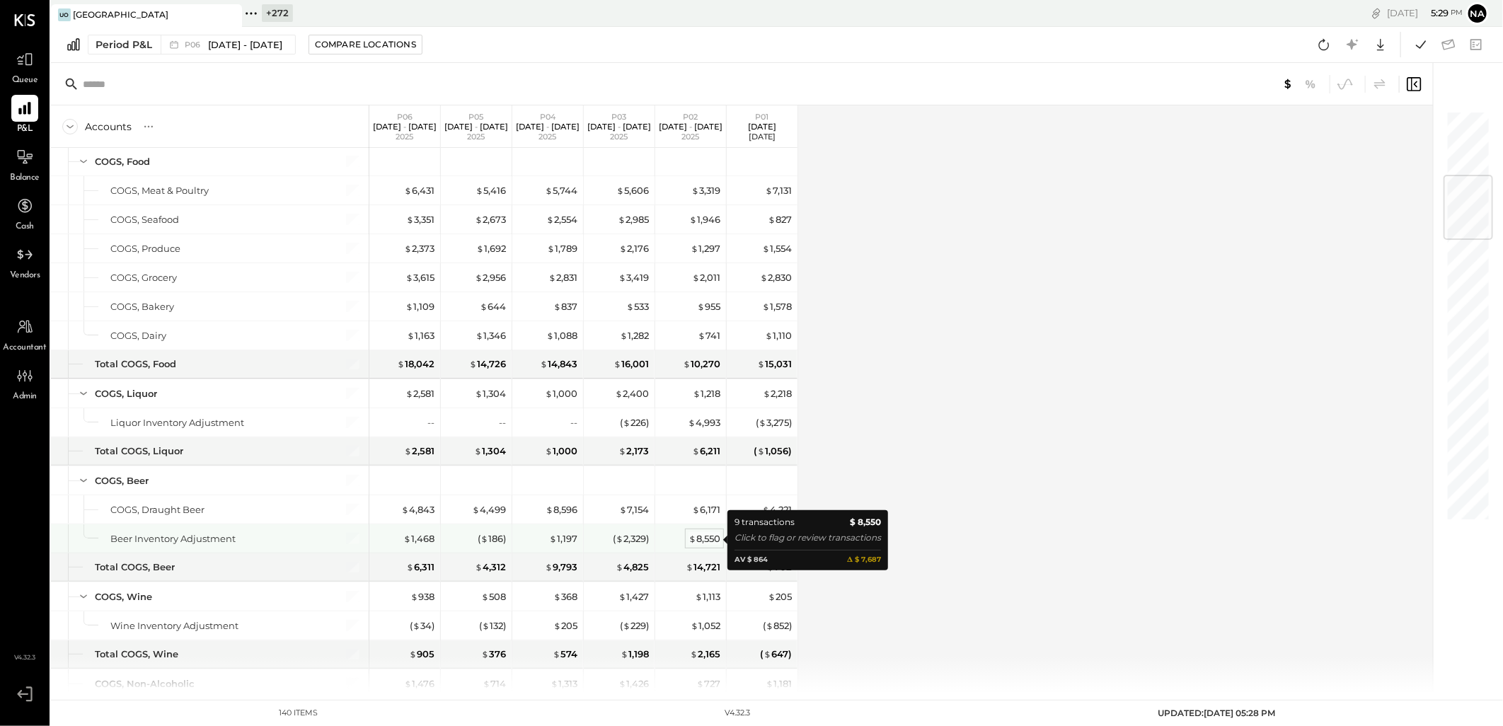
click at [717, 542] on div "$ 8,550" at bounding box center [704, 538] width 32 height 13
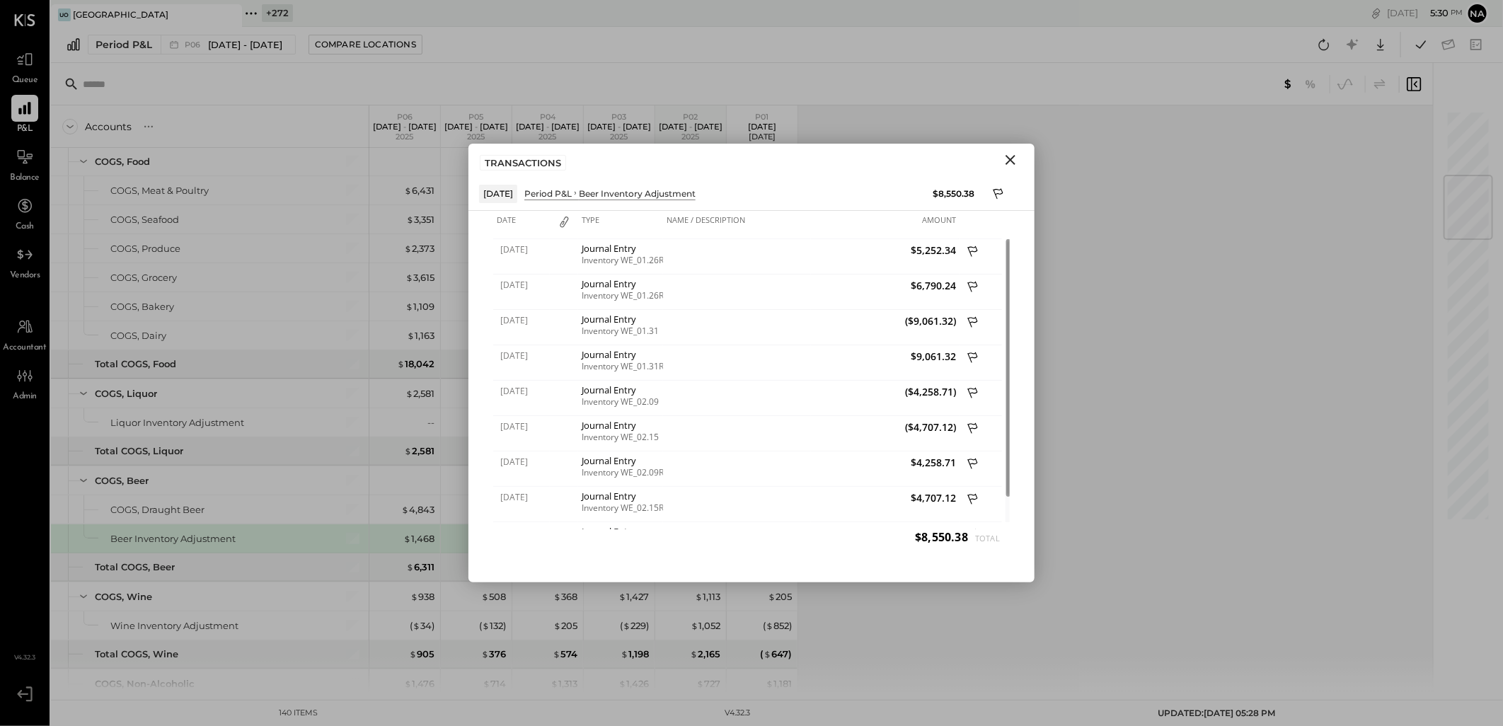
click at [1006, 165] on icon "Close" at bounding box center [1010, 159] width 17 height 17
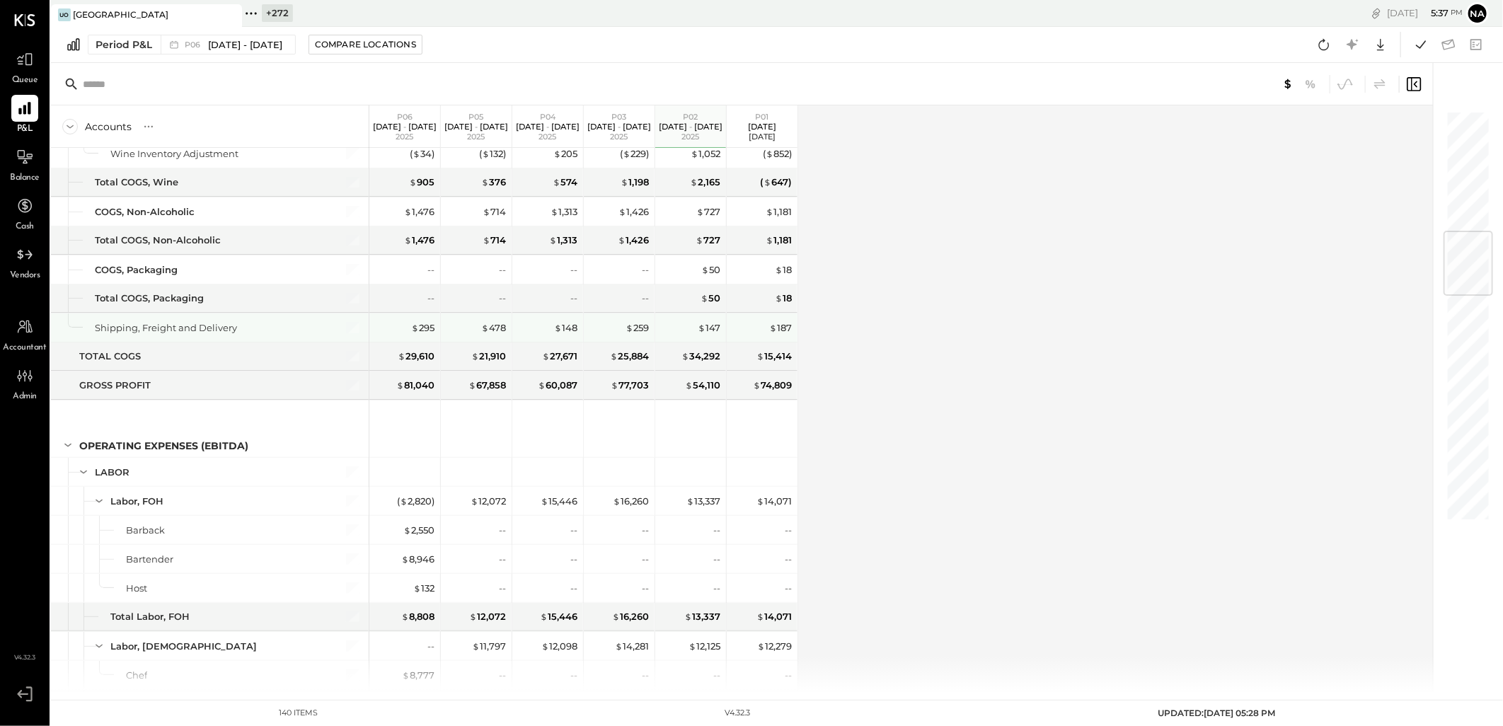
scroll to position [1179, 0]
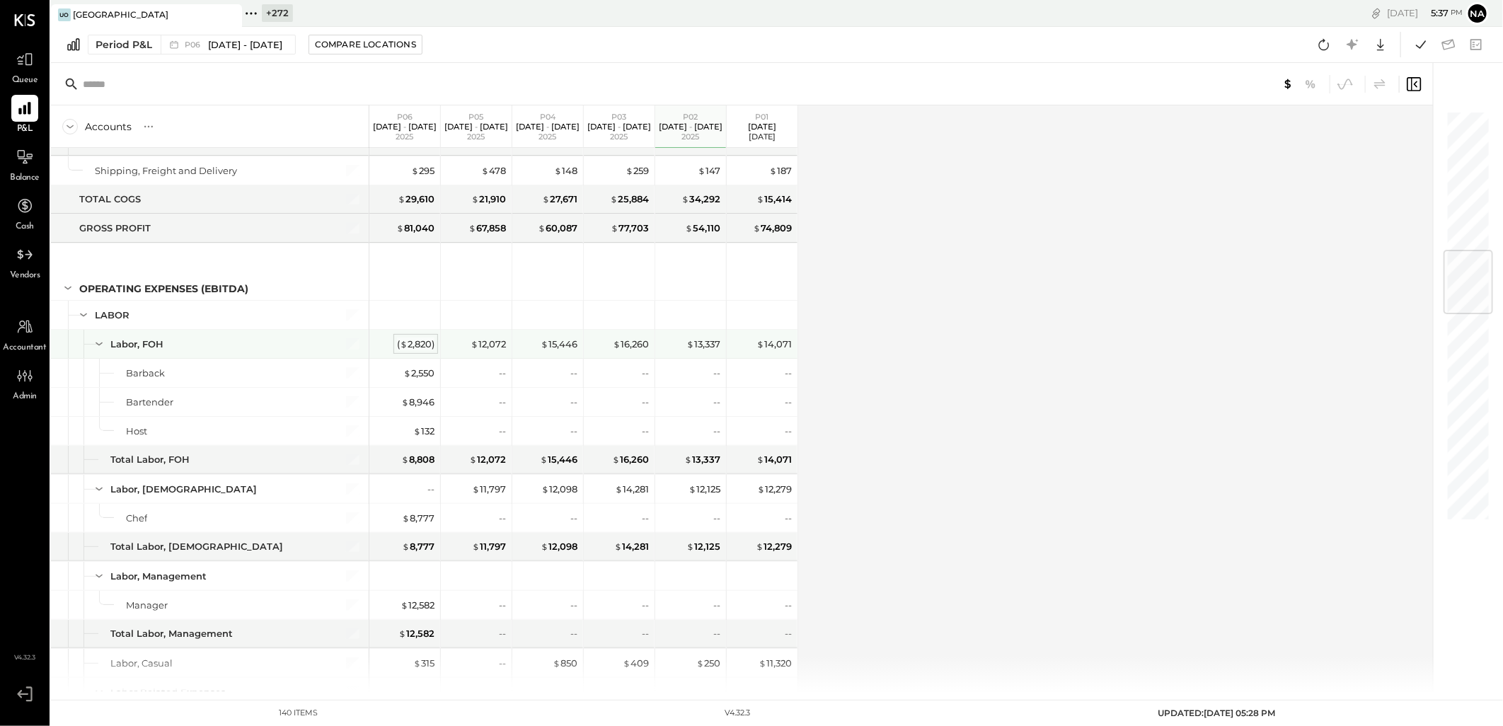
click at [410, 347] on div "( $ 2,820 )" at bounding box center [416, 344] width 38 height 13
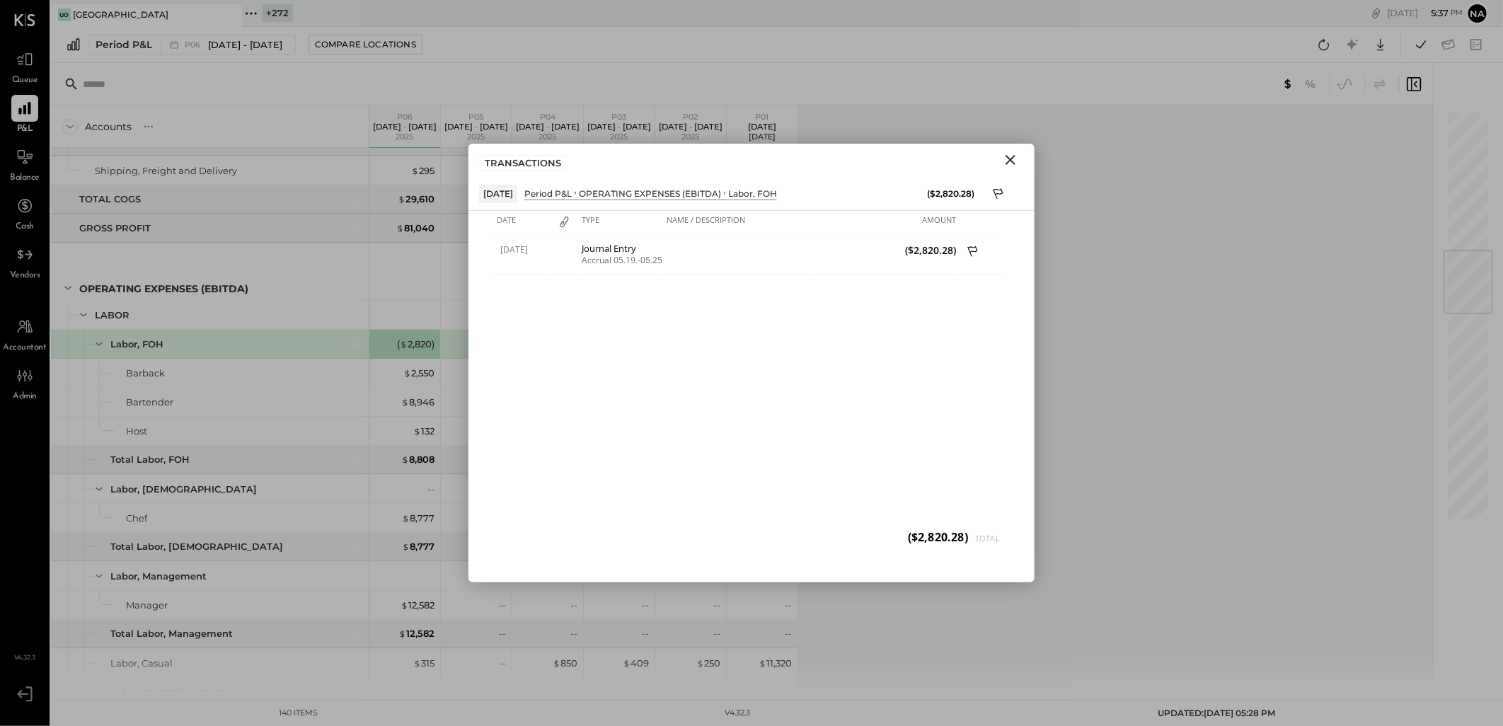
click at [1016, 158] on icon "Close" at bounding box center [1010, 159] width 17 height 17
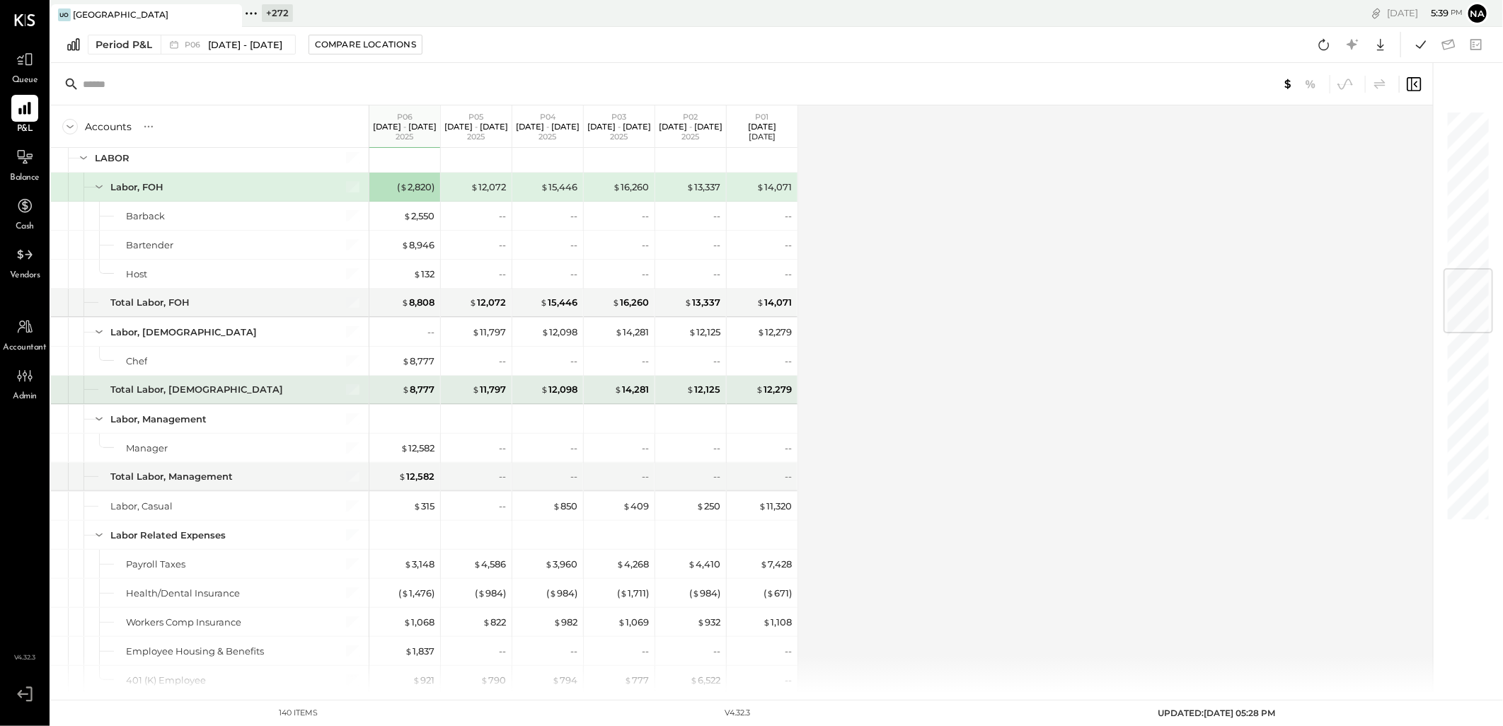
scroll to position [1415, 0]
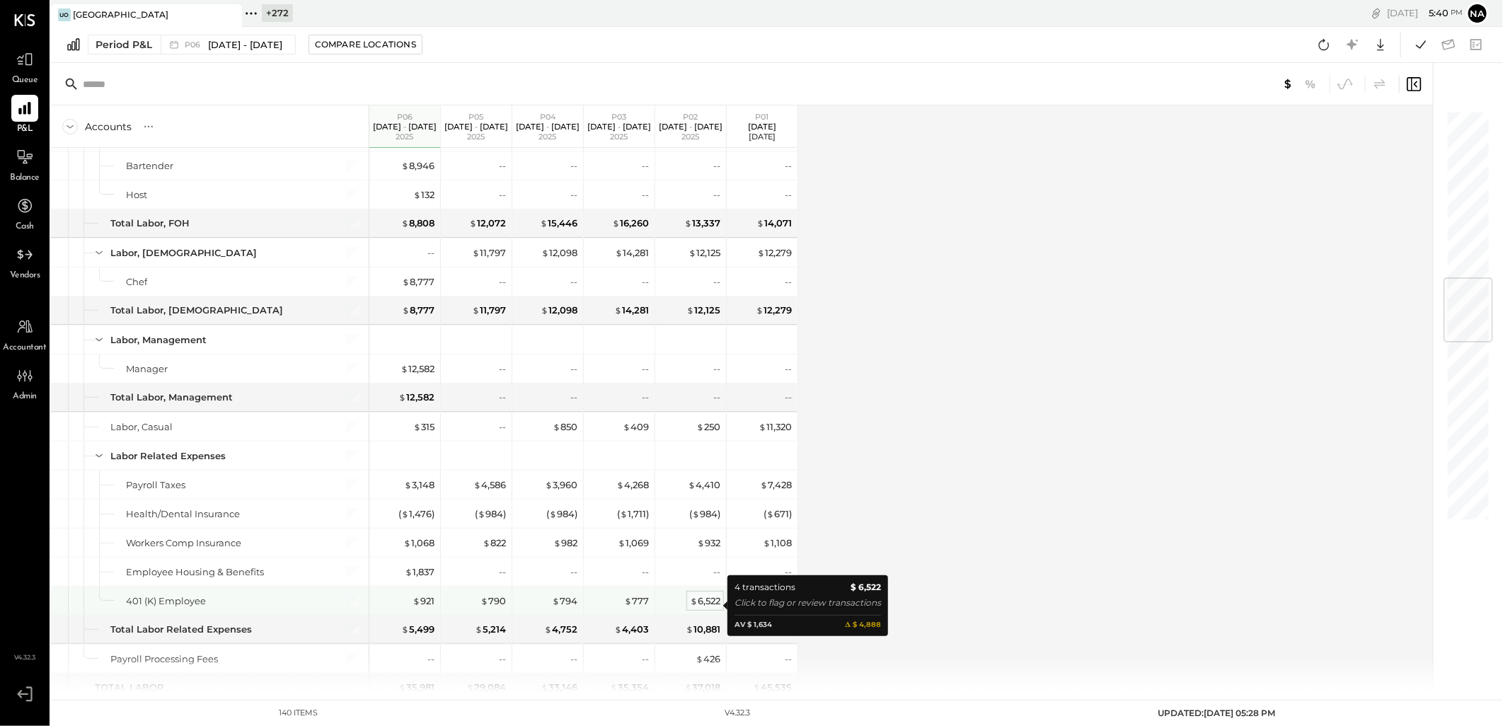
click at [710, 605] on div "$ 6,522" at bounding box center [705, 600] width 30 height 13
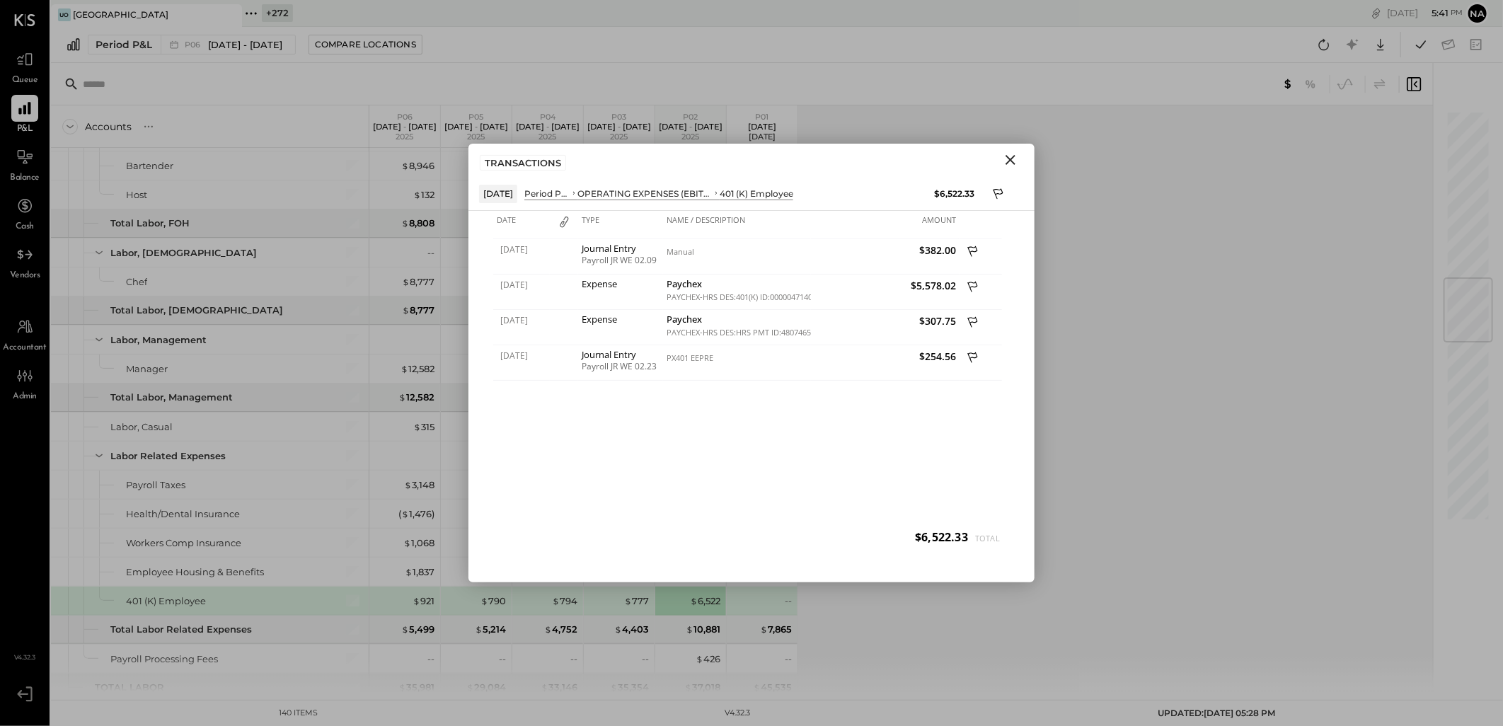
click at [1009, 166] on icon "Close" at bounding box center [1010, 159] width 17 height 17
